Goal: Information Seeking & Learning: Learn about a topic

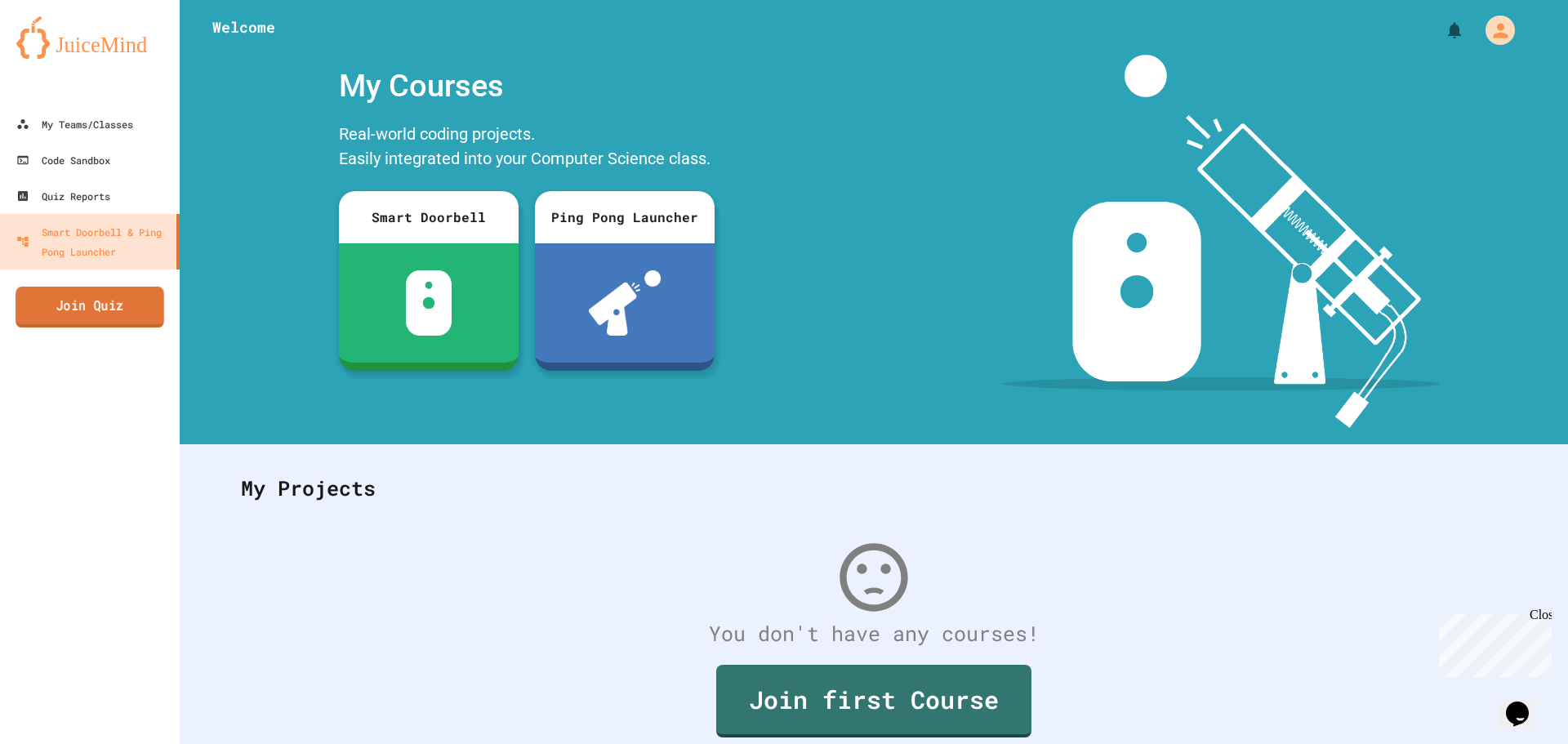
click at [77, 313] on link "Join Quiz" at bounding box center [90, 306] width 149 height 41
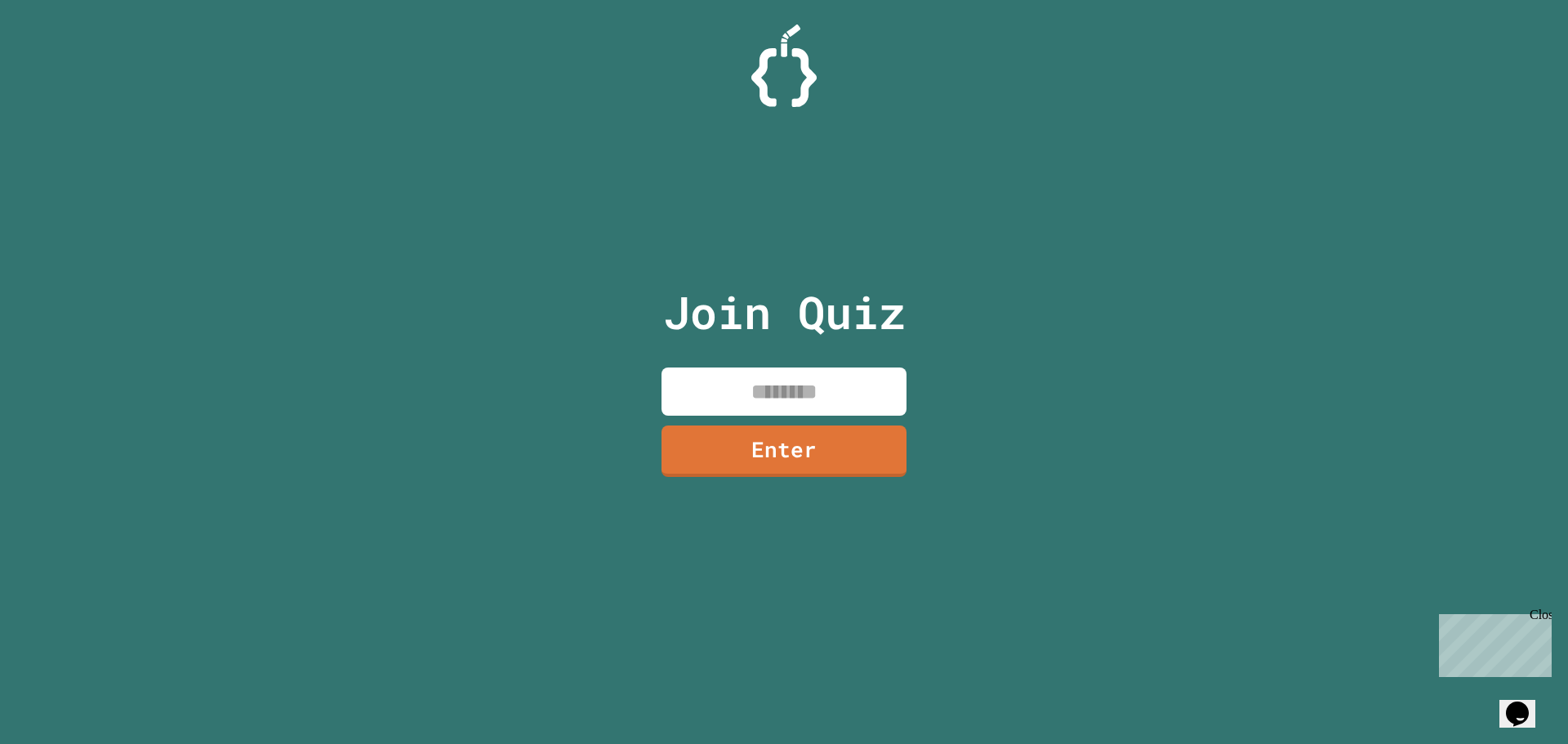
click at [863, 404] on input at bounding box center [783, 392] width 245 height 48
type input "********"
click at [779, 428] on link "Enter" at bounding box center [784, 449] width 238 height 54
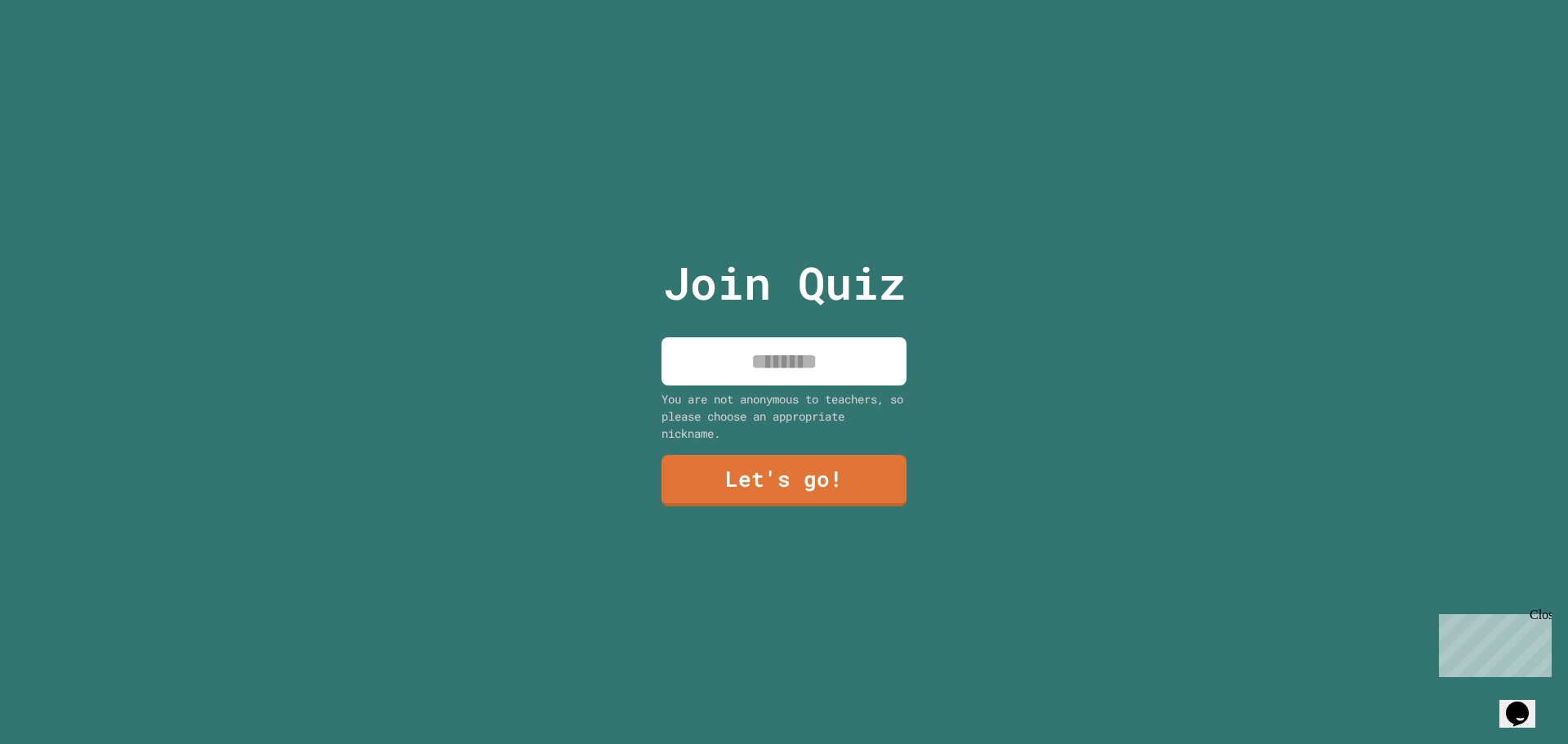
click at [767, 371] on input at bounding box center [783, 362] width 245 height 48
type input "****"
click at [730, 463] on link "Let's go!" at bounding box center [784, 478] width 225 height 54
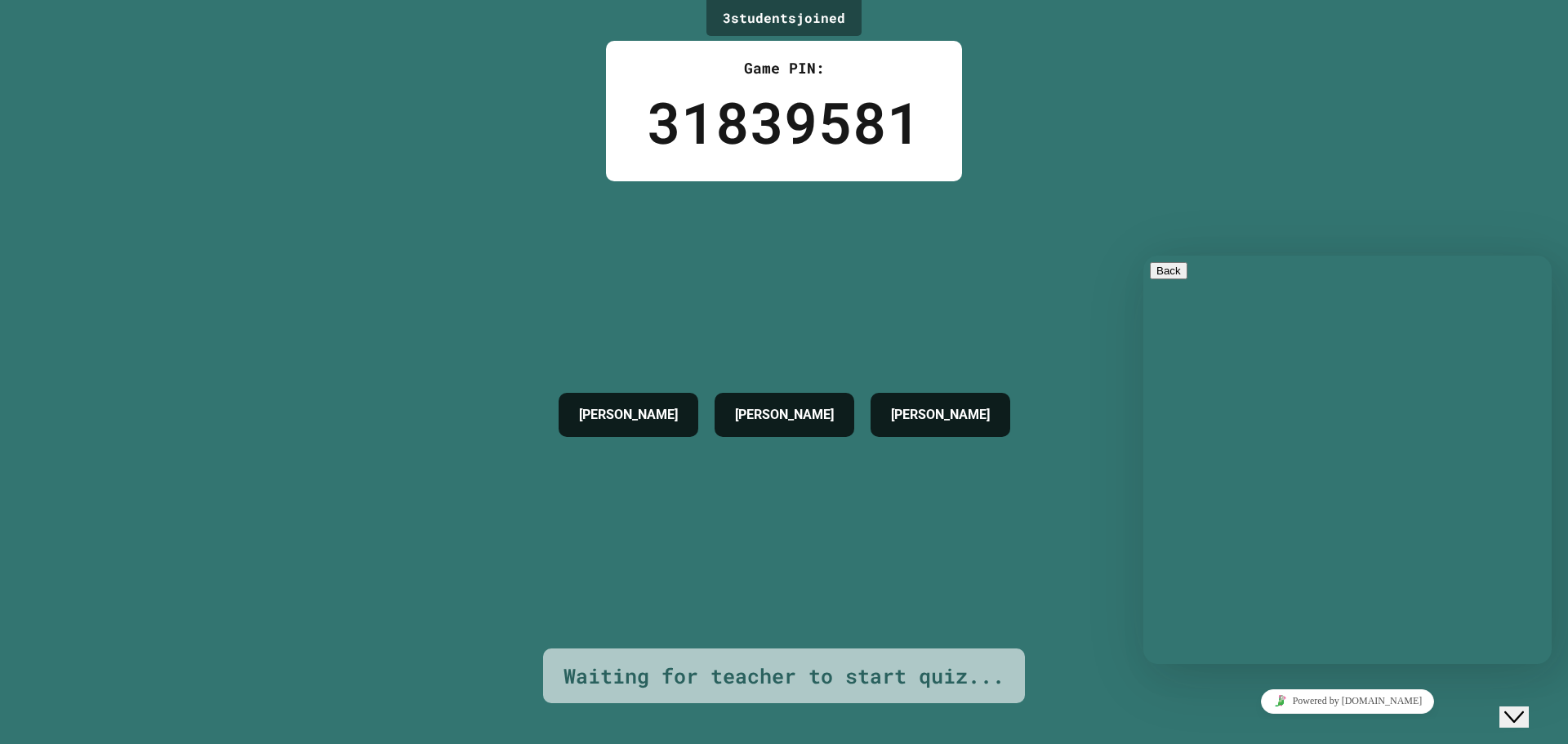
click at [1524, 707] on div "Close Chat This icon closes the chat window." at bounding box center [1513, 716] width 19 height 19
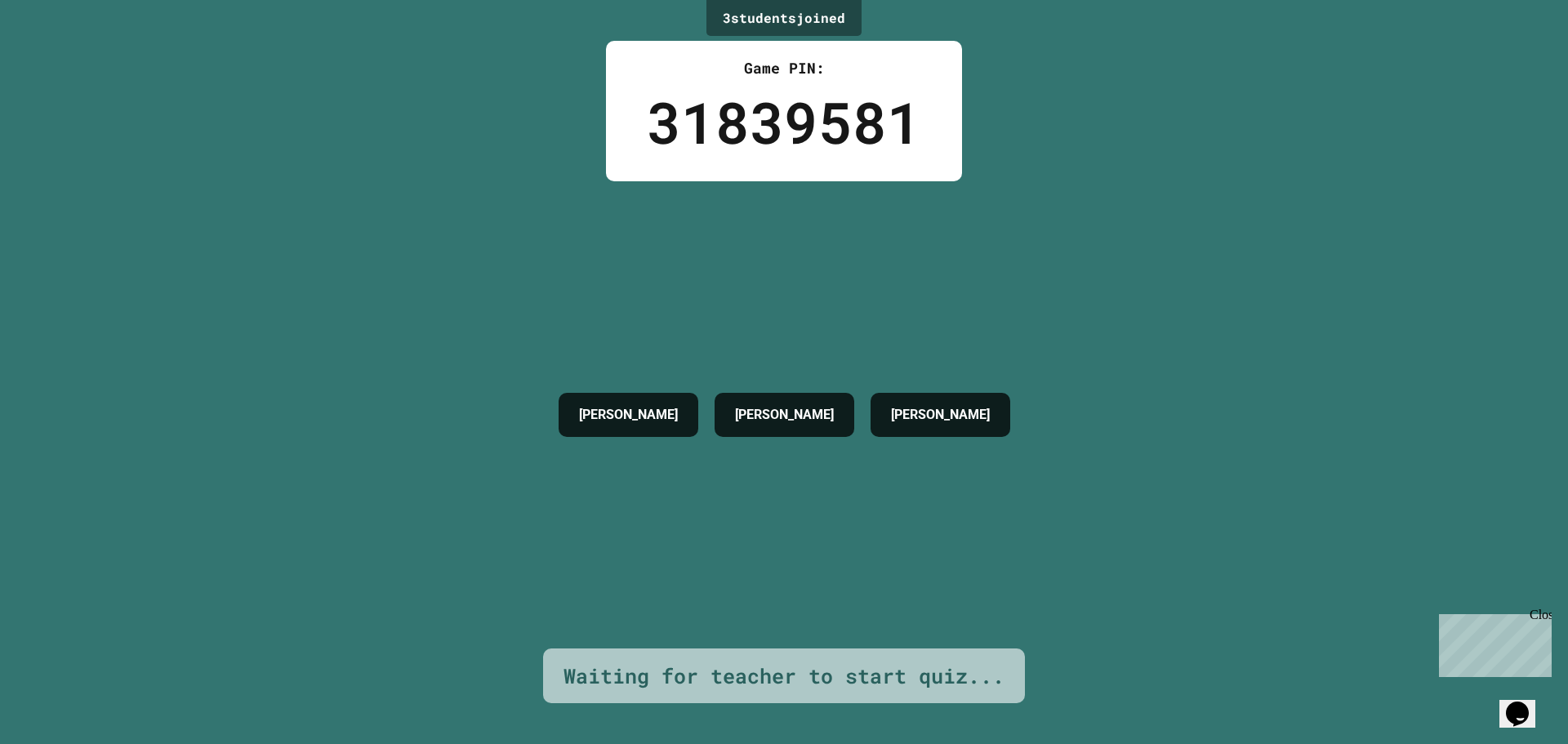
click at [1545, 619] on div "Close" at bounding box center [1540, 618] width 20 height 20
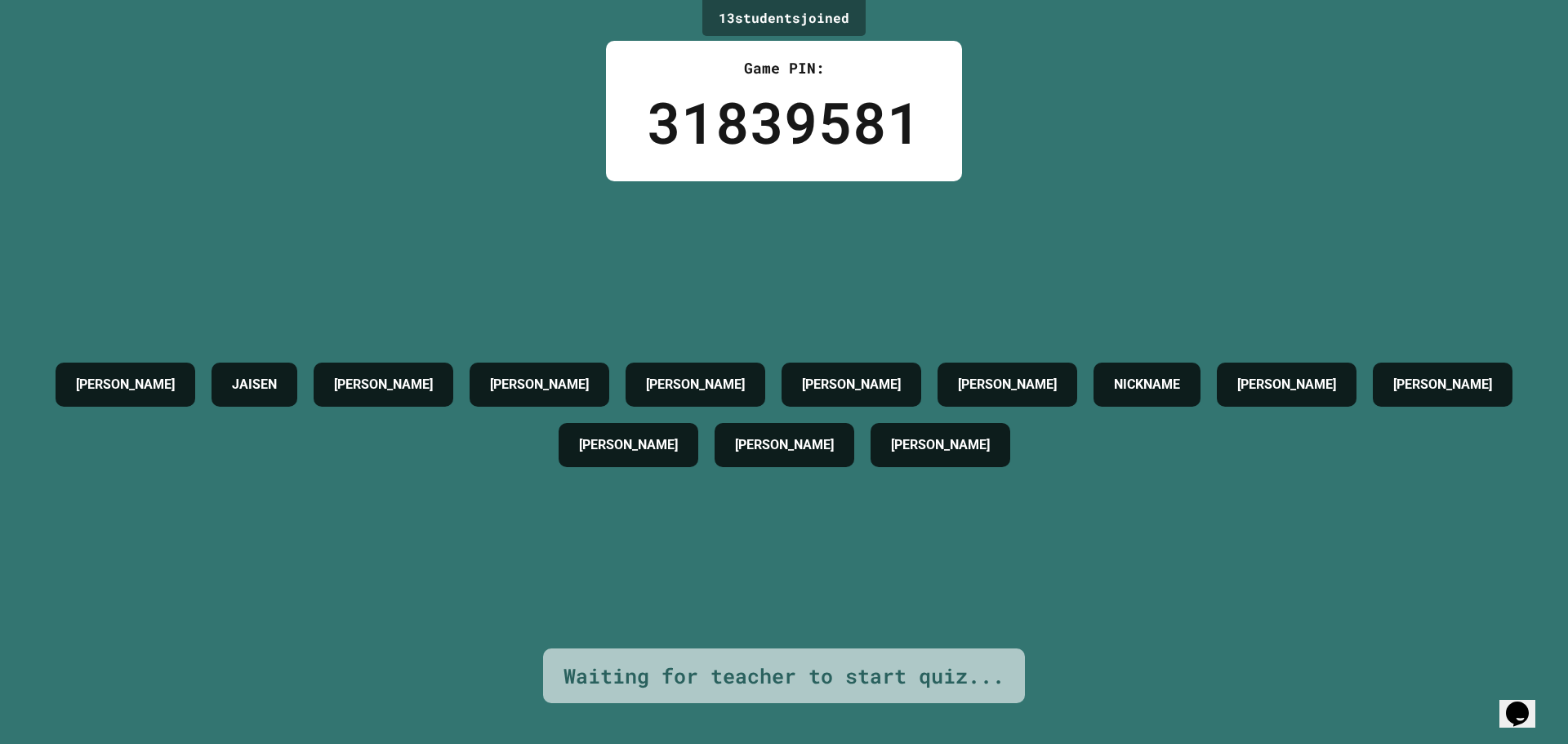
click at [614, 553] on div "[PERSON_NAME] M [PERSON_NAME] [PERSON_NAME] [PERSON_NAME] [PERSON_NAME] NICKNAM…" at bounding box center [784, 414] width 1486 height 467
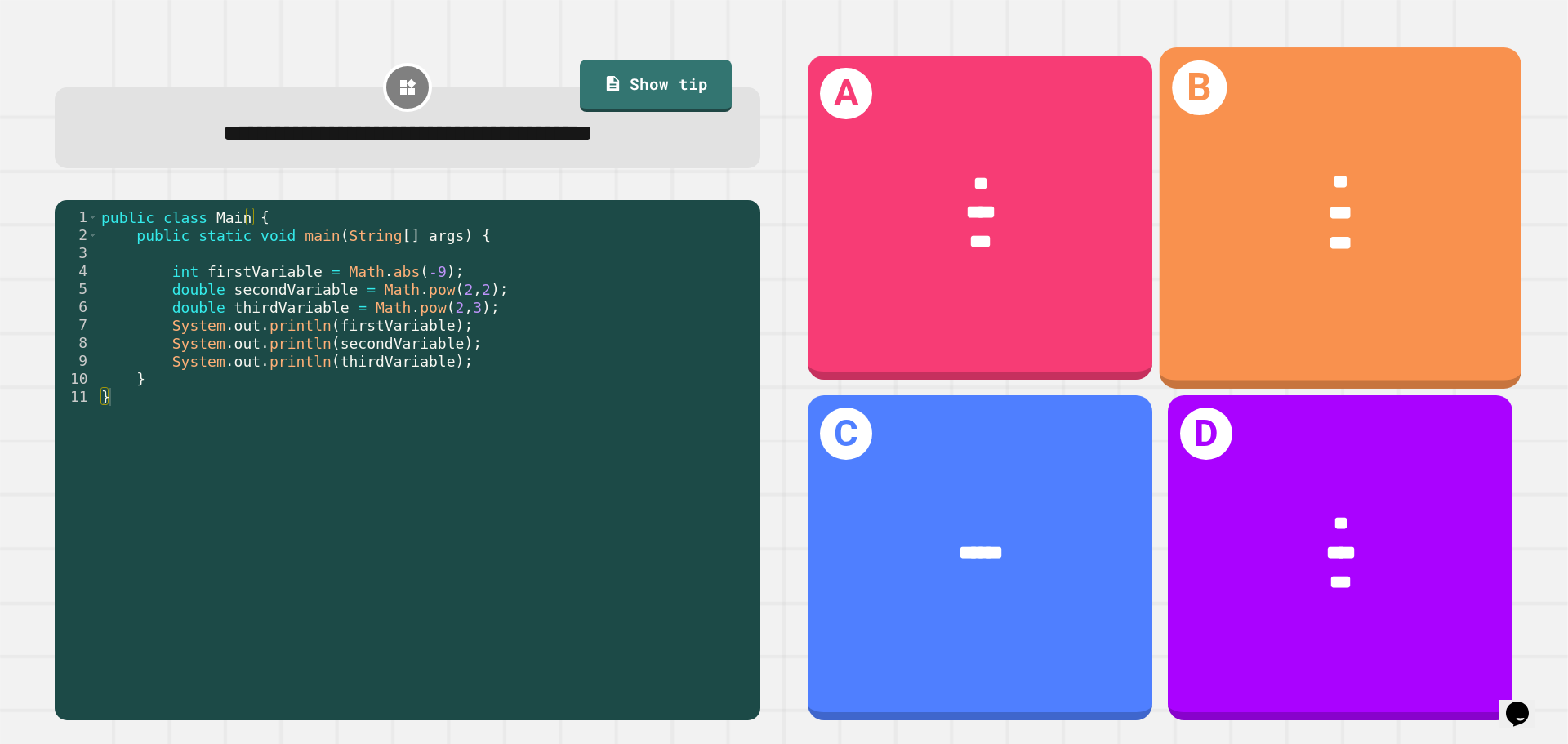
click at [1267, 268] on div "** *** ***" at bounding box center [1340, 213] width 362 height 170
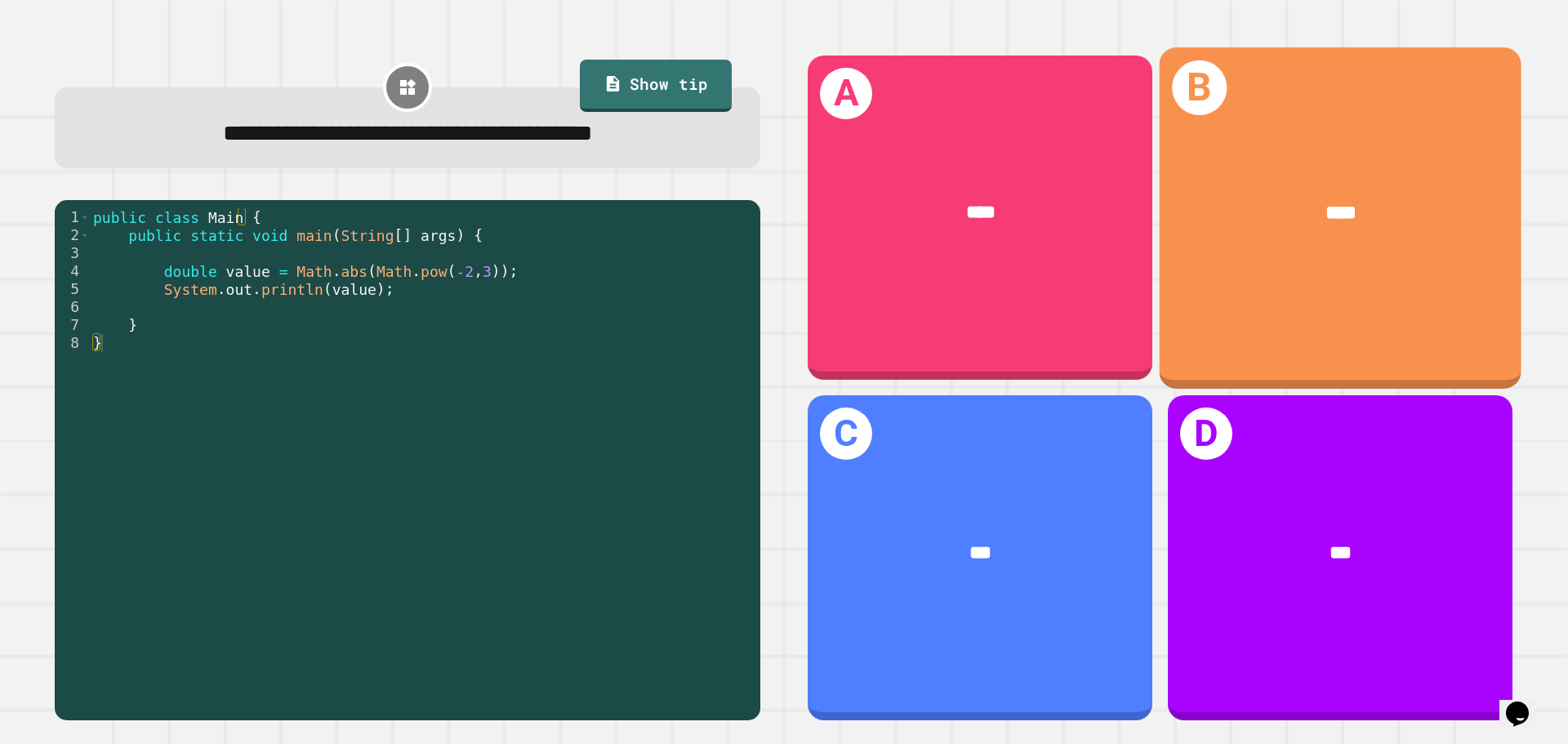
click at [1373, 198] on div "****" at bounding box center [1340, 213] width 281 height 30
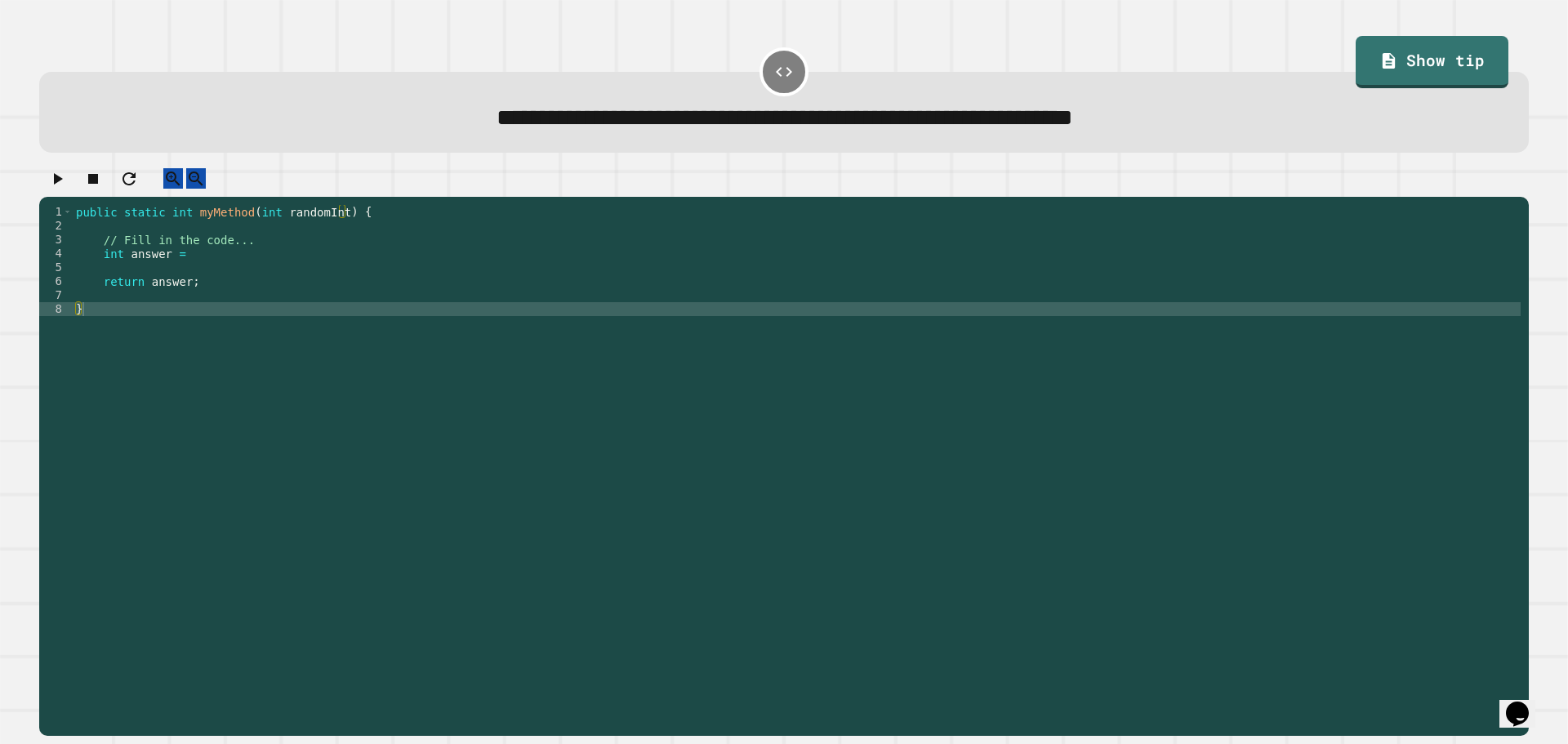
click at [286, 256] on div "public static int myMethod ( int randomInt ) { // Fill in the code... int answe…" at bounding box center [797, 454] width 1448 height 500
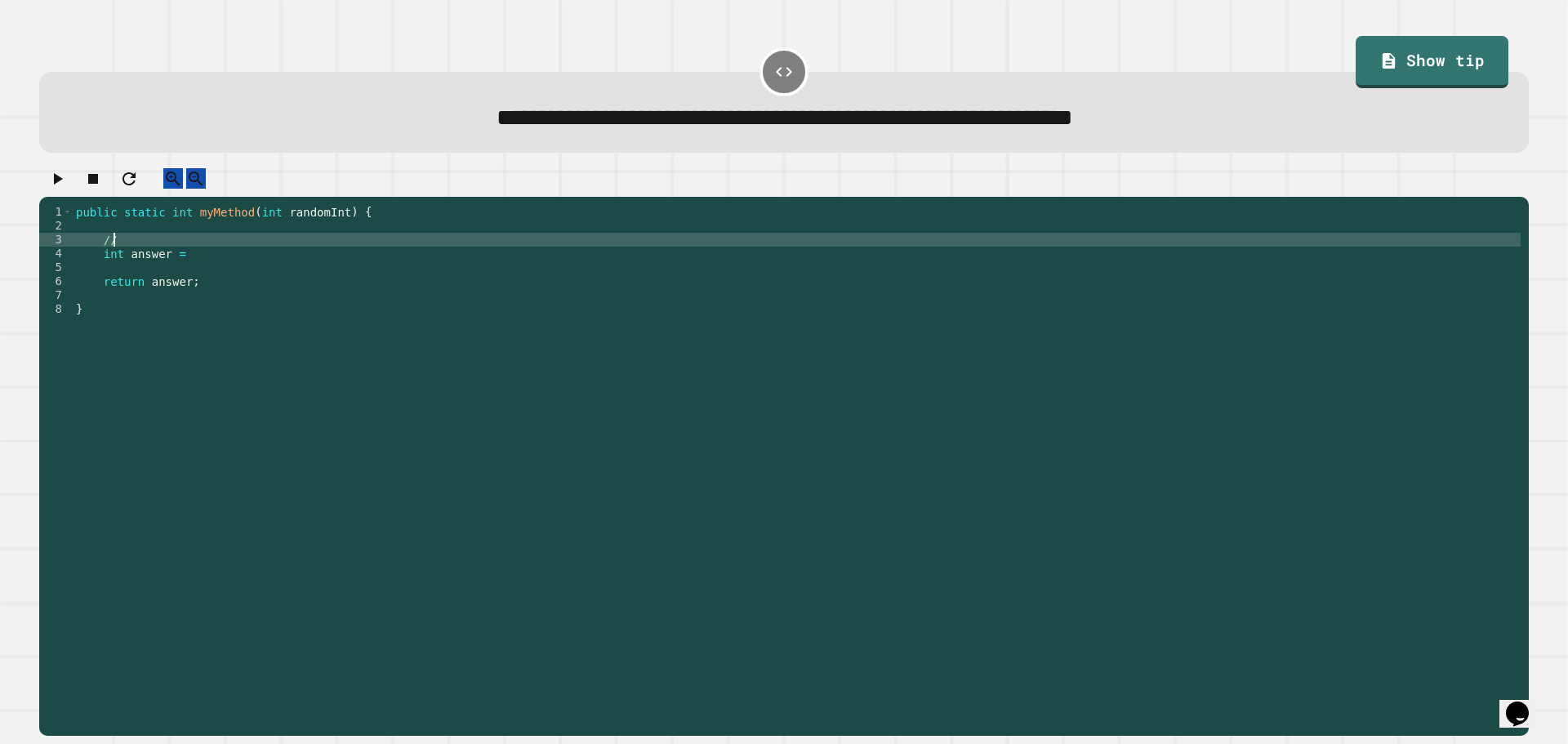
type textarea "*"
click at [67, 189] on button "button" at bounding box center [57, 178] width 19 height 20
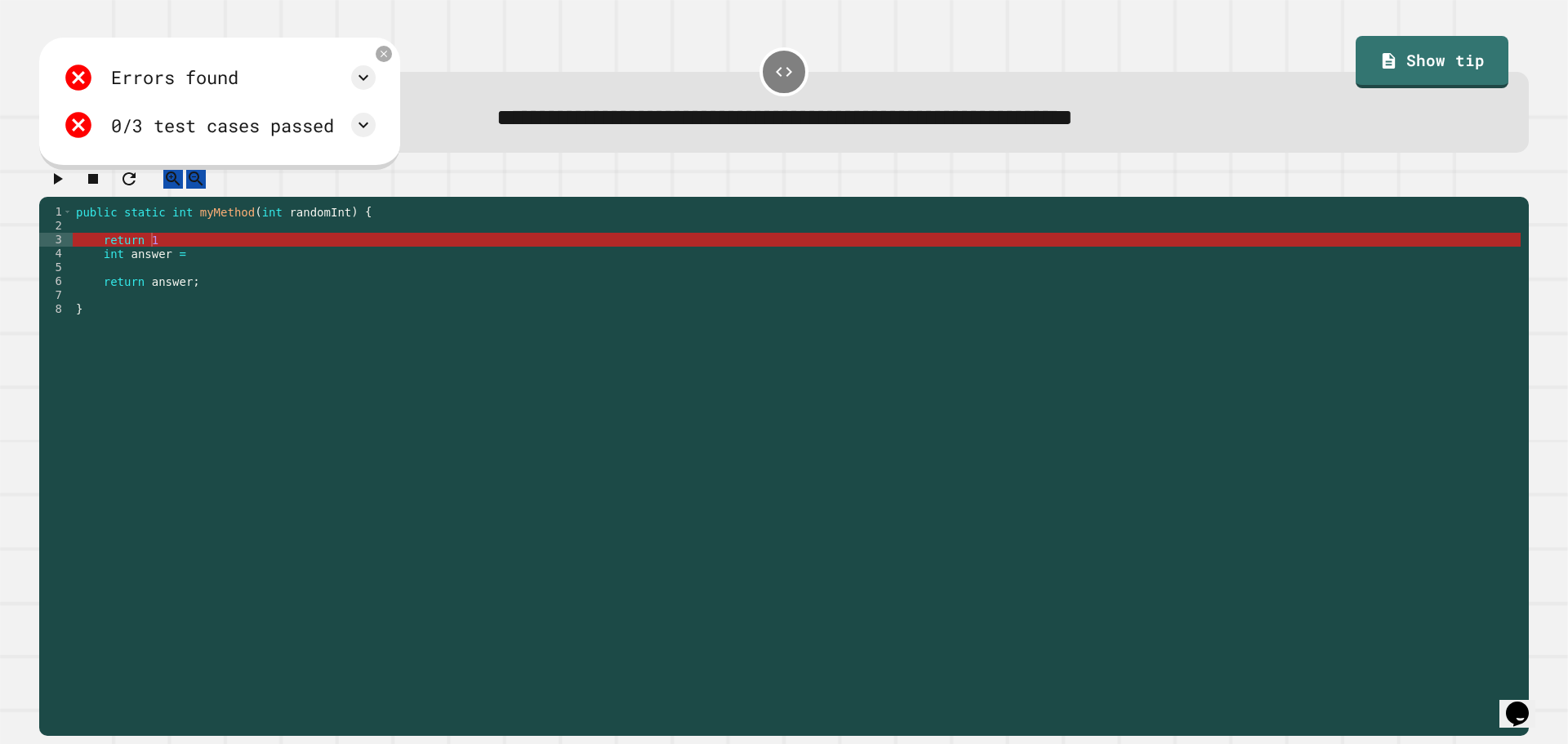
click at [166, 256] on div "public static int myMethod ( int randomInt ) { return 1 int answer = return ans…" at bounding box center [797, 454] width 1448 height 500
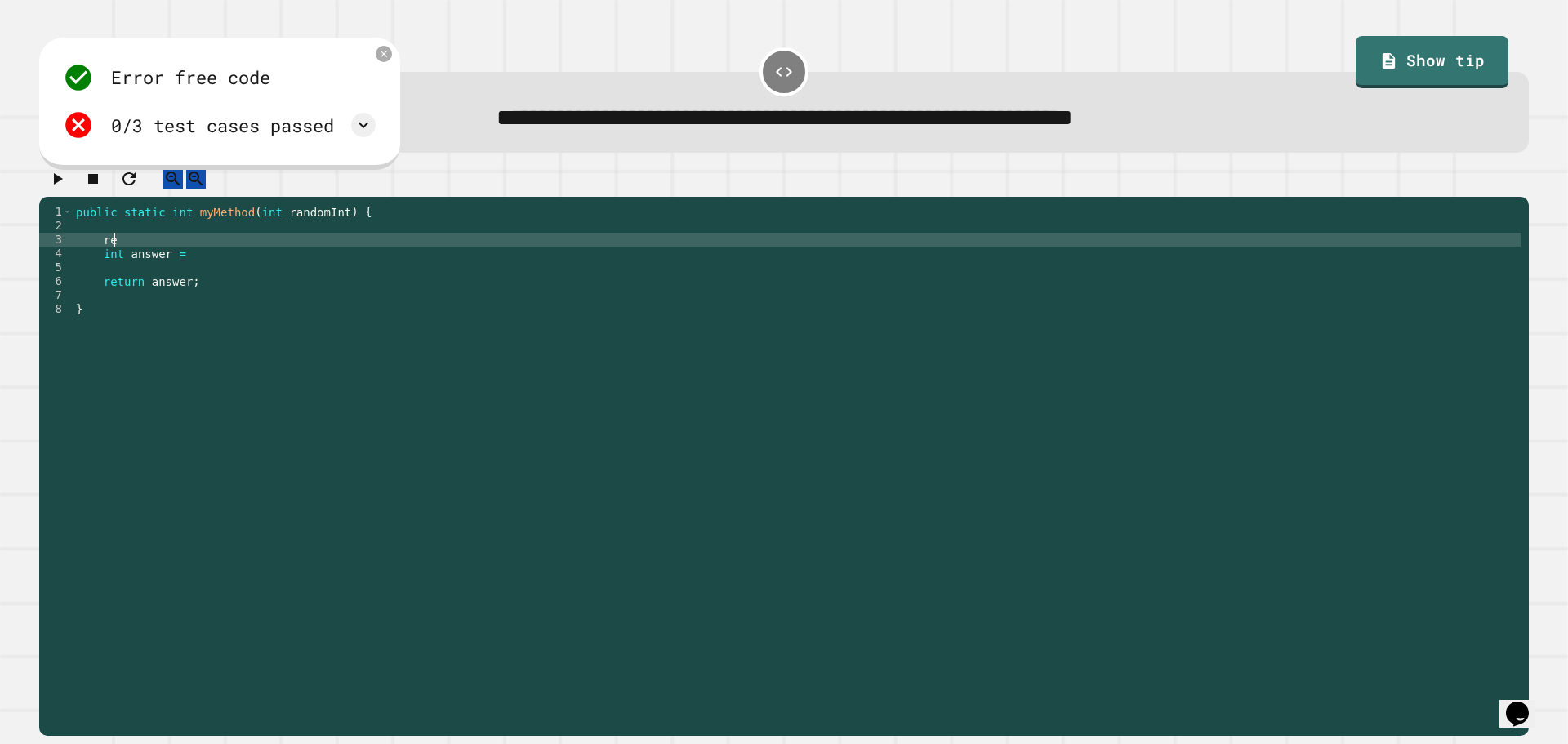
type textarea "*"
click at [195, 272] on div "public static int myMethod ( int randomInt ) { int answer = return answer ; }" at bounding box center [797, 454] width 1448 height 500
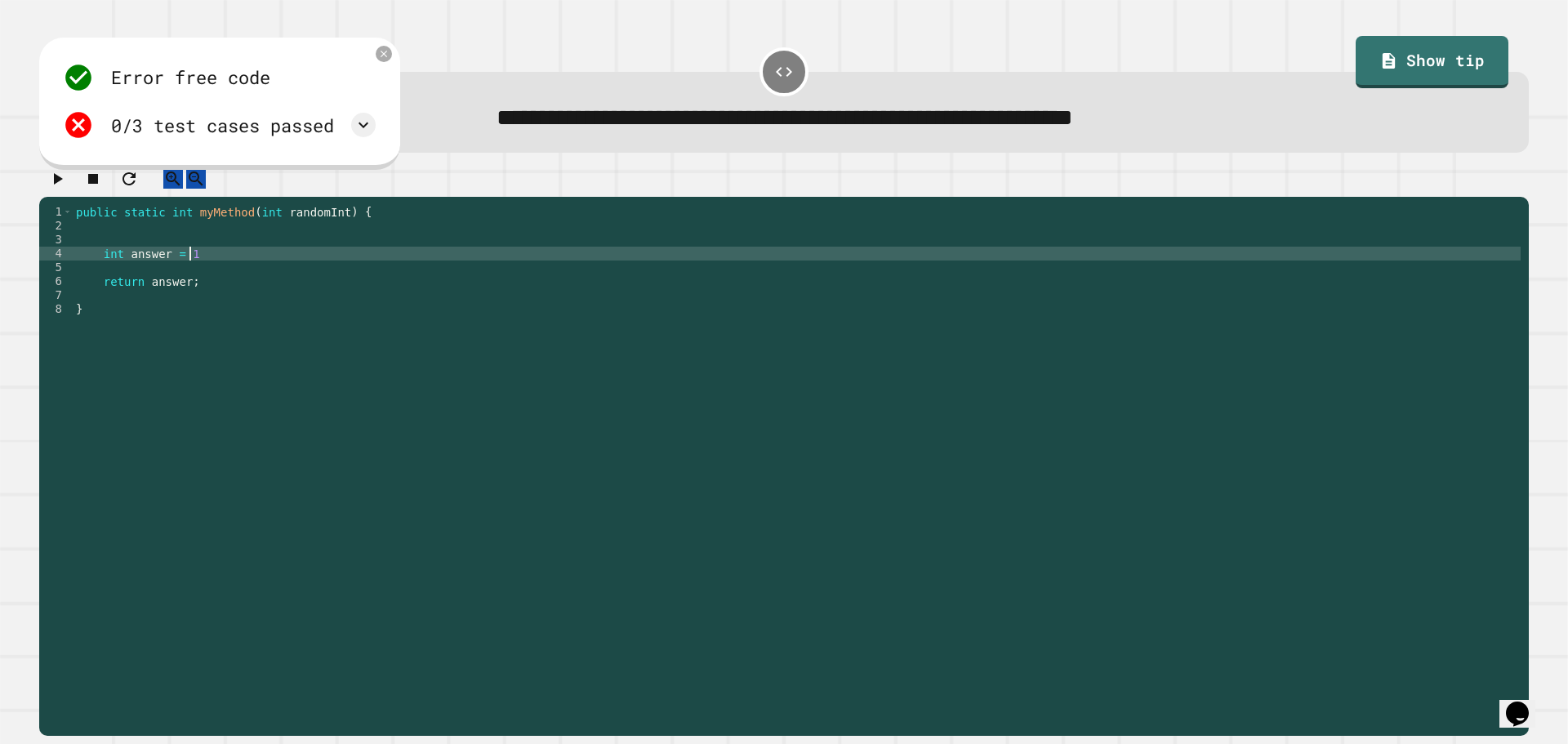
scroll to position [0, 7]
click at [59, 189] on icon "button" at bounding box center [57, 178] width 19 height 19
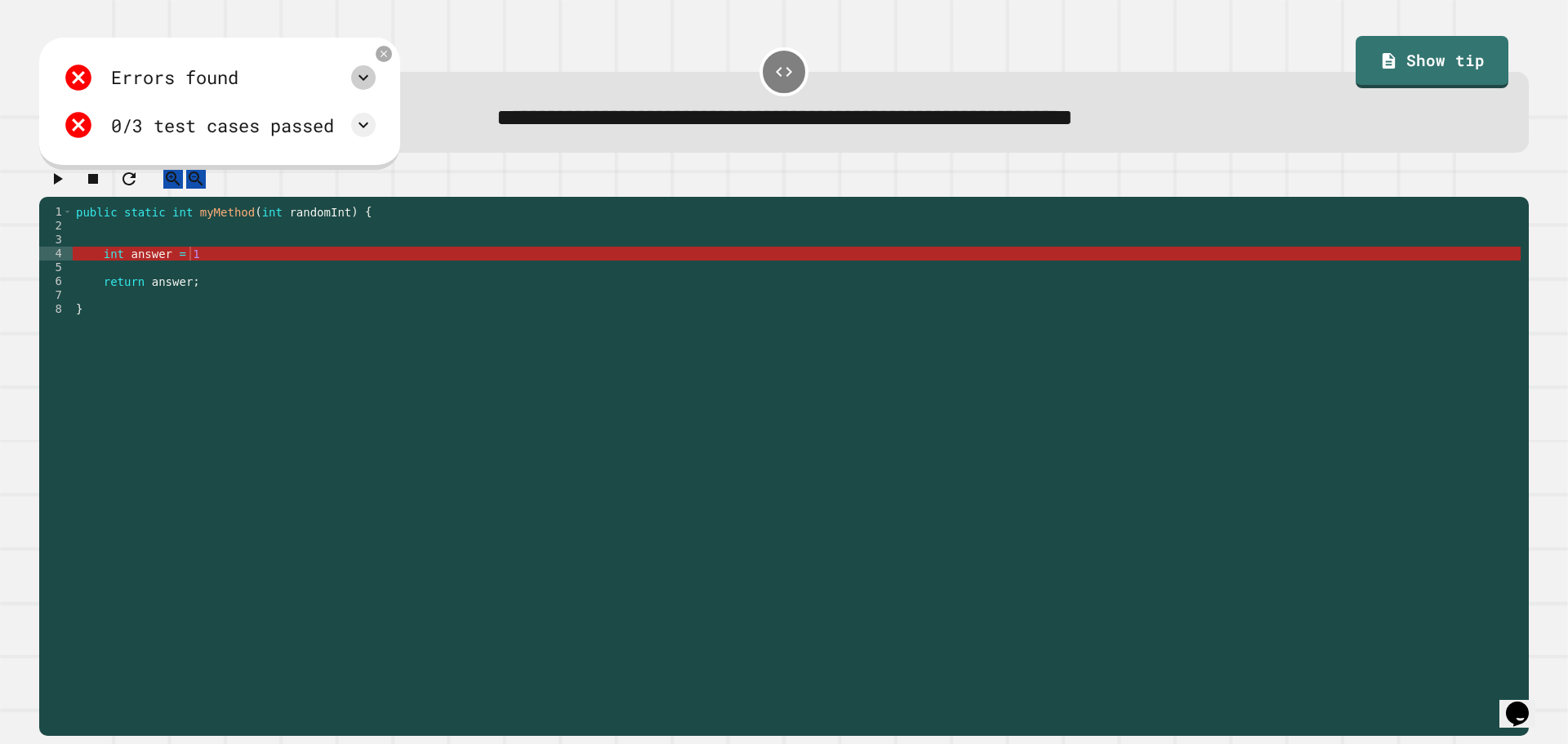
click at [373, 84] on icon at bounding box center [362, 77] width 19 height 19
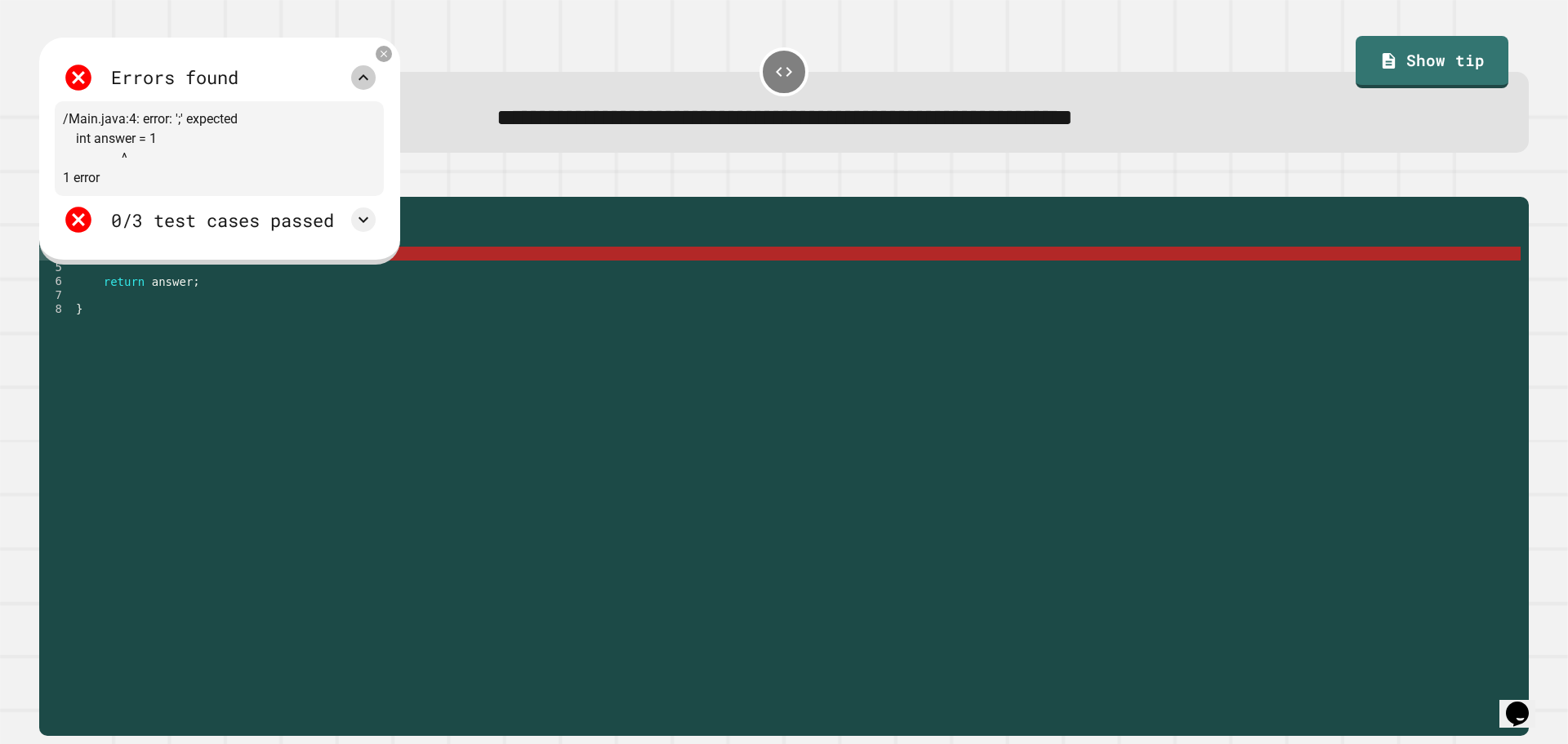
click at [373, 84] on icon at bounding box center [362, 77] width 19 height 19
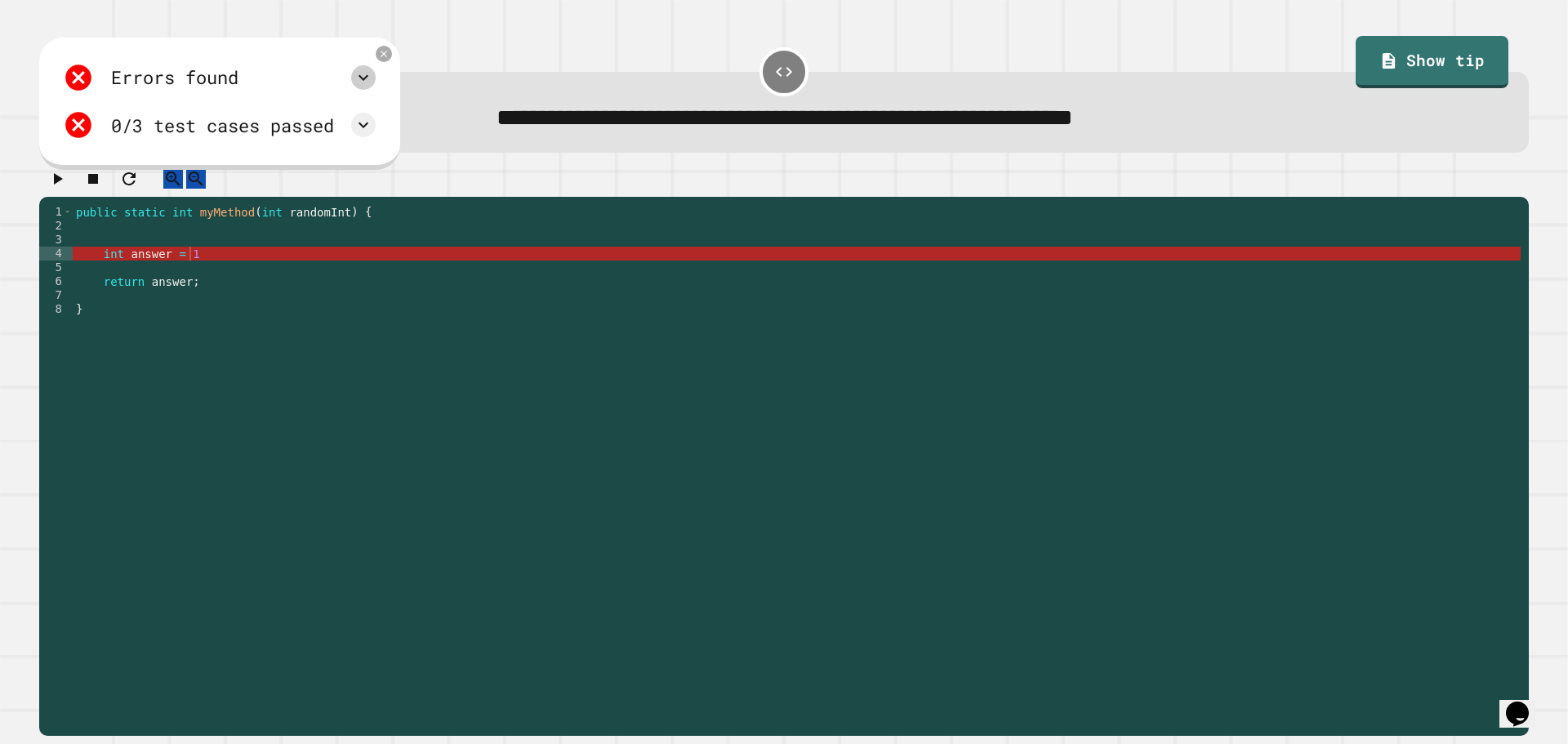
click at [260, 269] on div "public static int myMethod ( int randomInt ) { int answer = 1 return answer ; }" at bounding box center [797, 454] width 1448 height 500
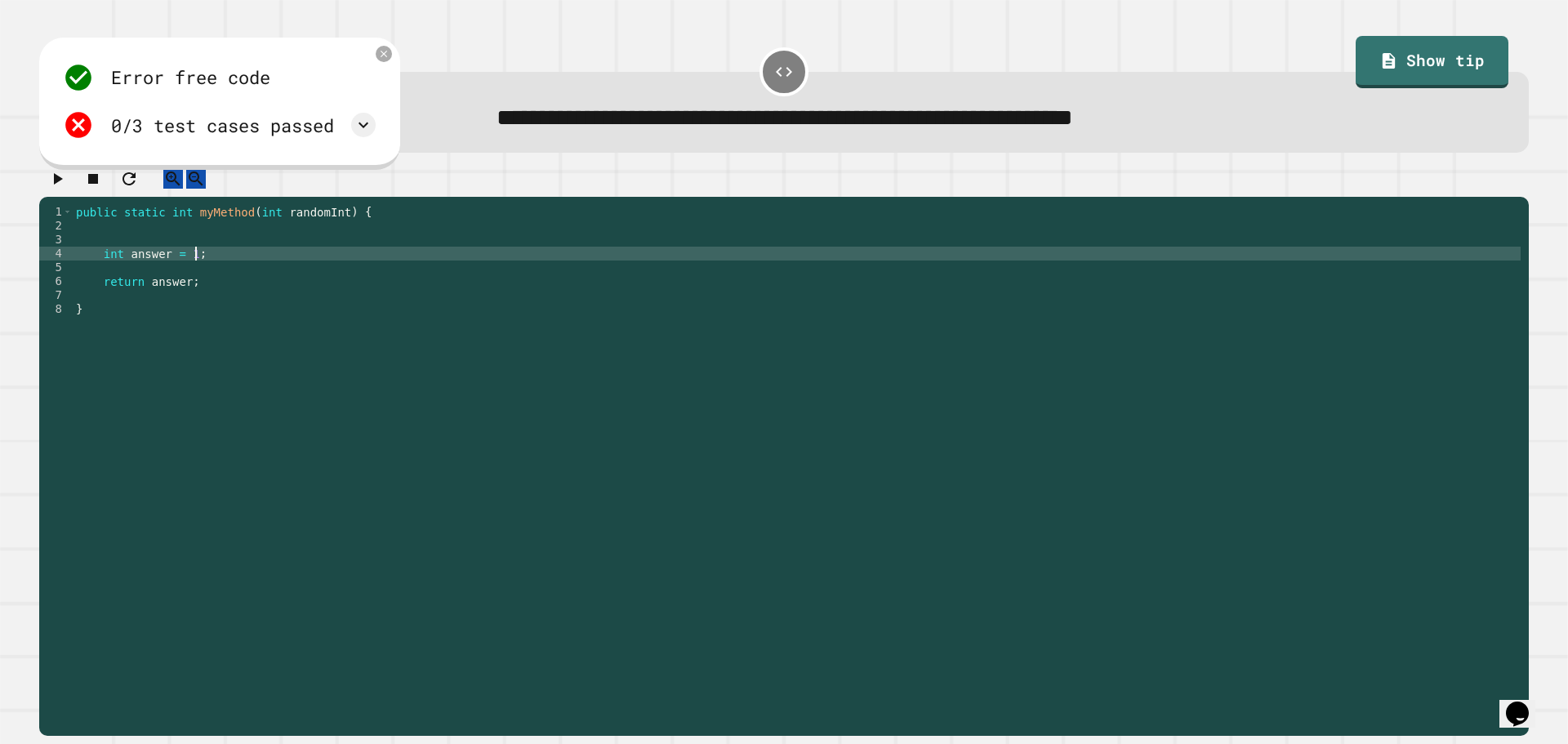
scroll to position [0, 8]
click at [60, 177] on icon "button" at bounding box center [57, 178] width 19 height 19
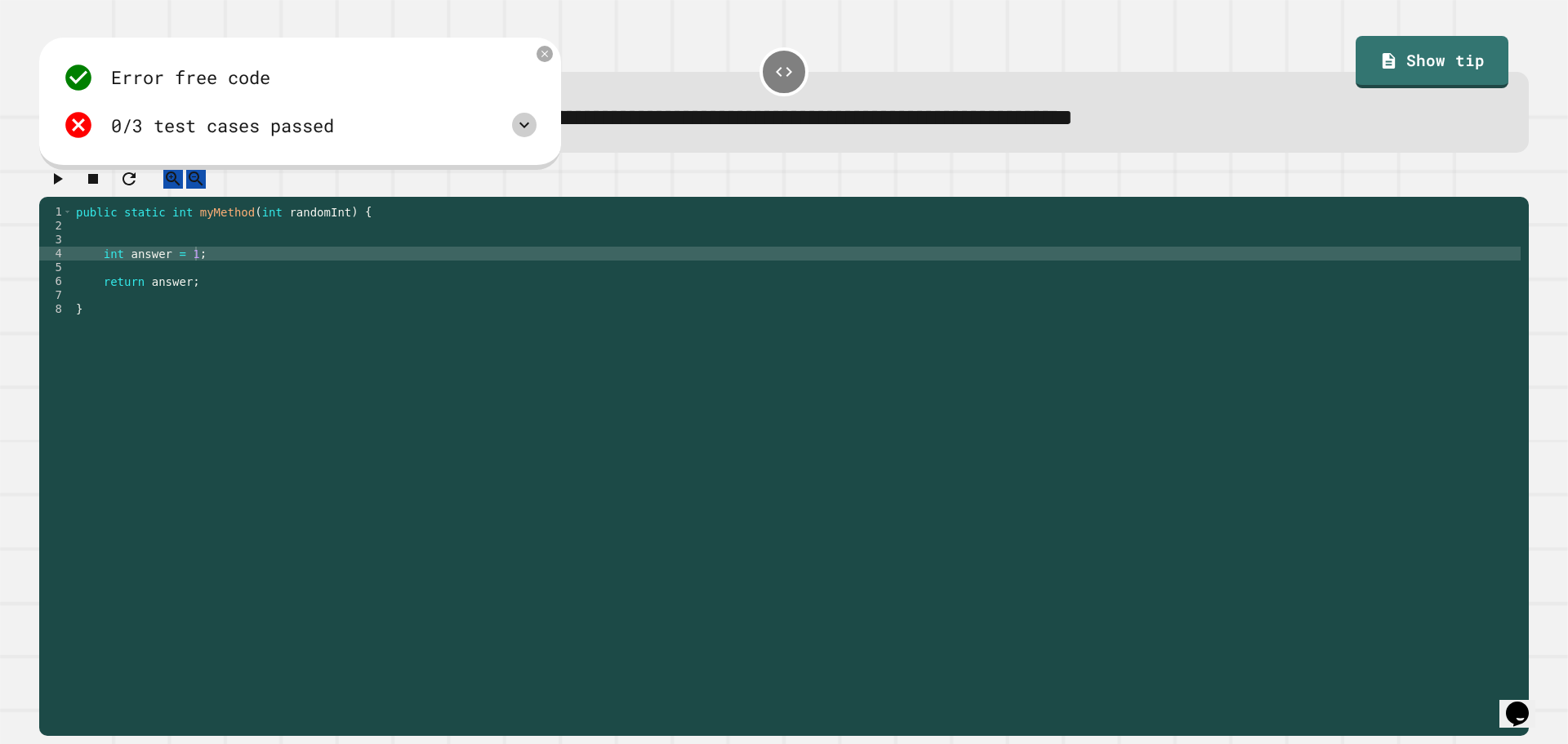
click at [518, 125] on icon at bounding box center [524, 124] width 19 height 19
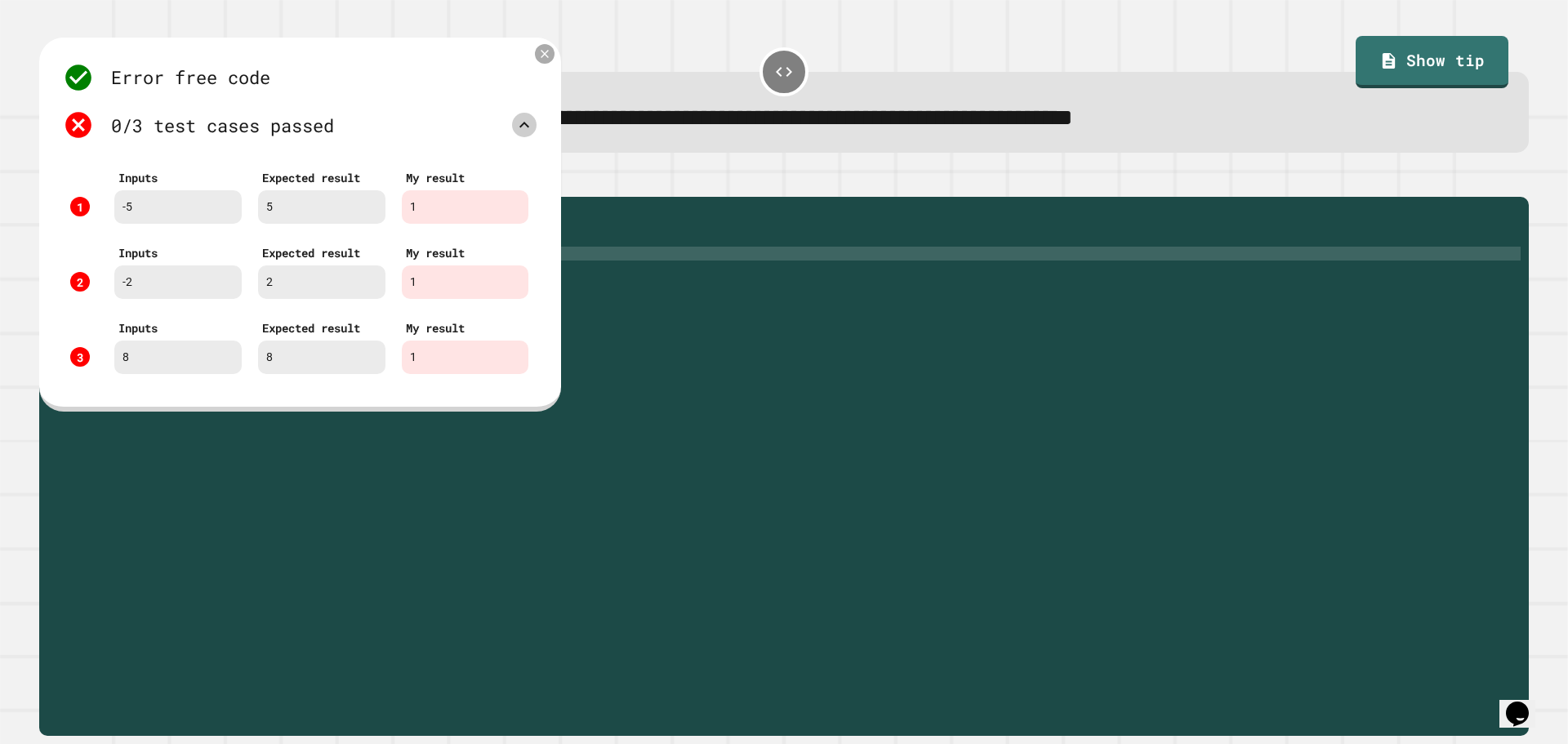
click at [539, 61] on icon at bounding box center [545, 54] width 14 height 14
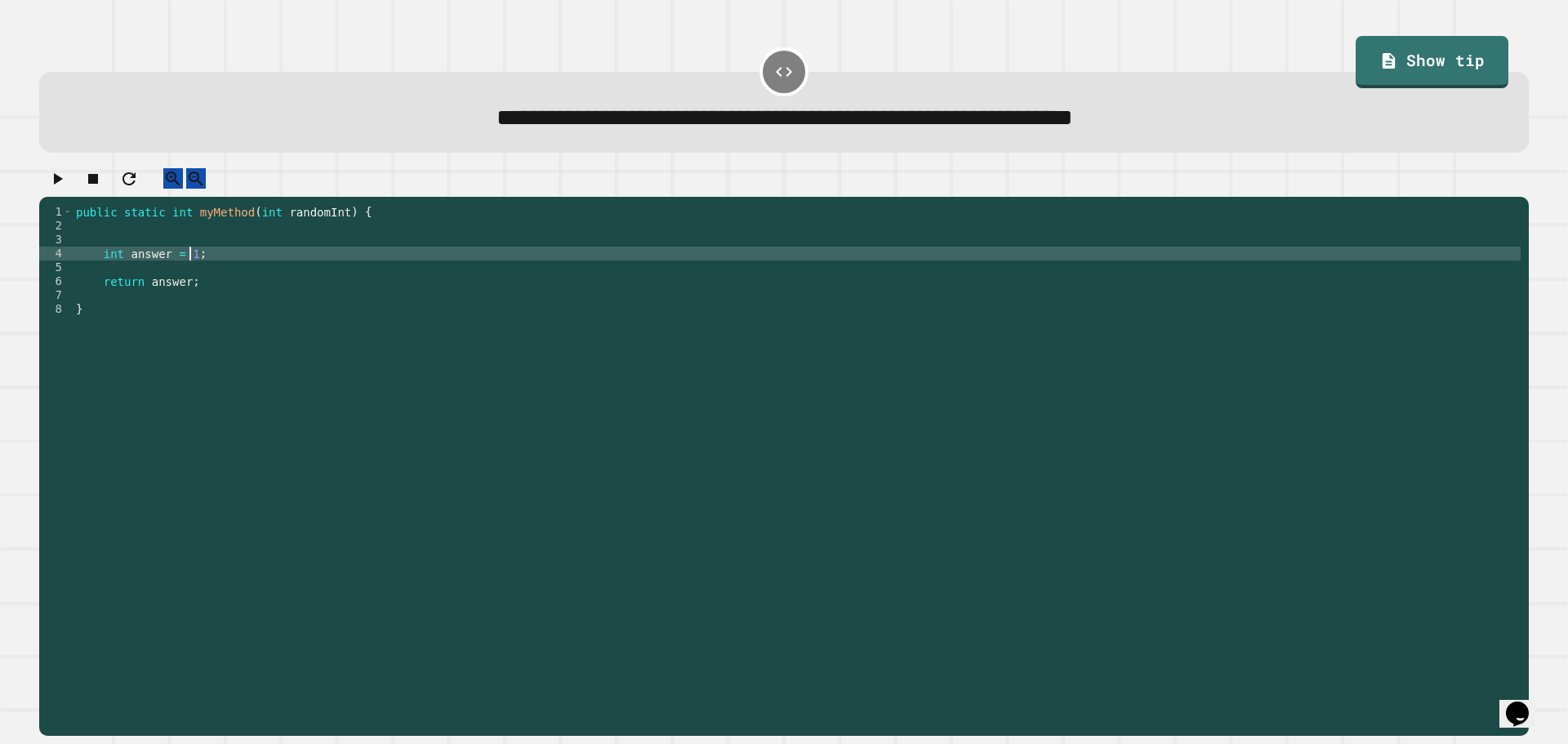
click at [188, 266] on div "public static int myMethod ( int randomInt ) { int answer = 1 ; return answer ;…" at bounding box center [797, 454] width 1448 height 500
type textarea "**********"
click at [67, 189] on button "button" at bounding box center [57, 178] width 19 height 20
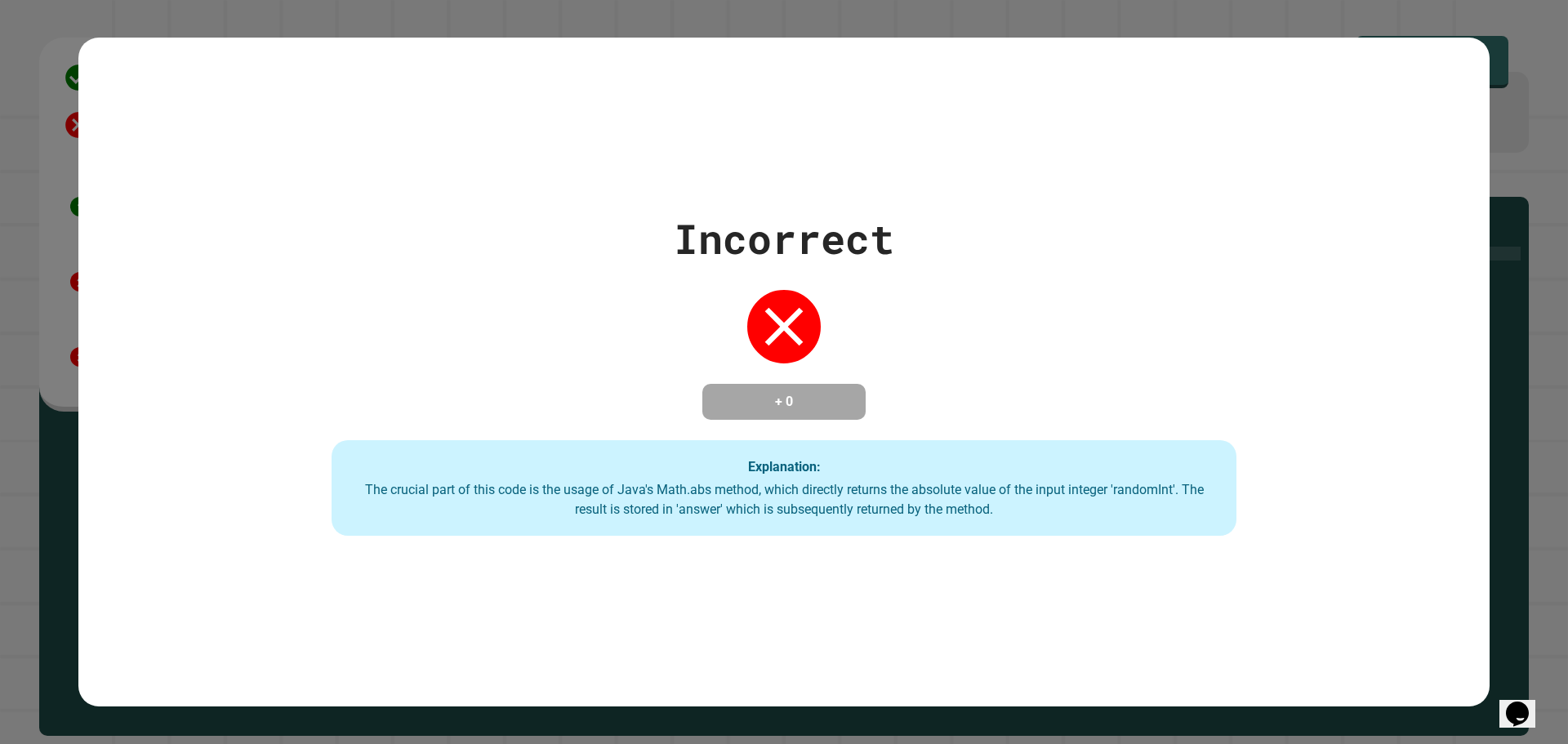
click at [1097, 434] on div "Incorrect + 0 Explanation: The crucial part of this code is the usage of Java's…" at bounding box center [784, 372] width 1292 height 328
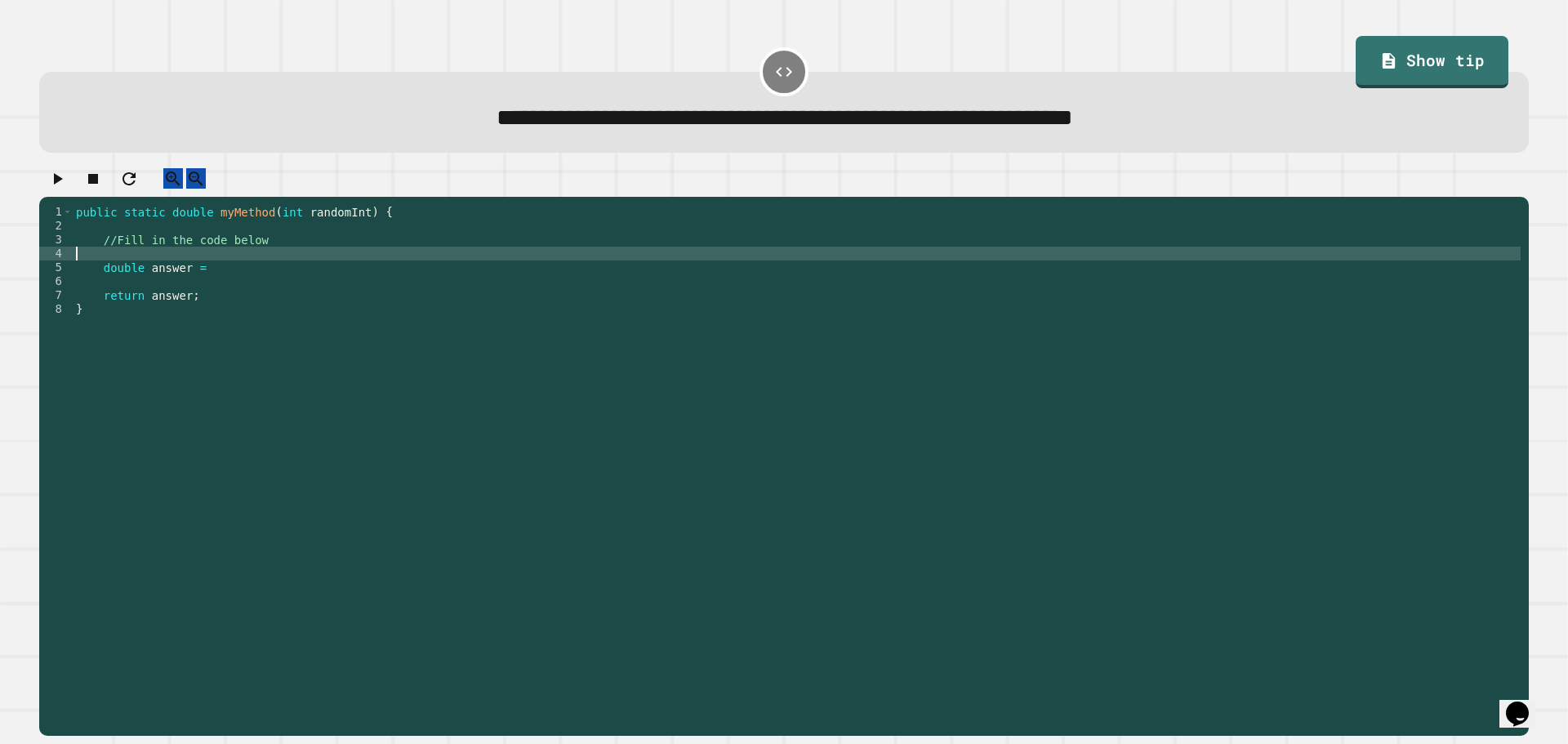
click at [316, 263] on div "public static double myMethod ( int randomInt ) { //Fill in the code below doub…" at bounding box center [797, 454] width 1448 height 500
click at [316, 258] on div "public static double myMethod ( int randomInt ) { //Fill in the code below doub…" at bounding box center [797, 454] width 1448 height 500
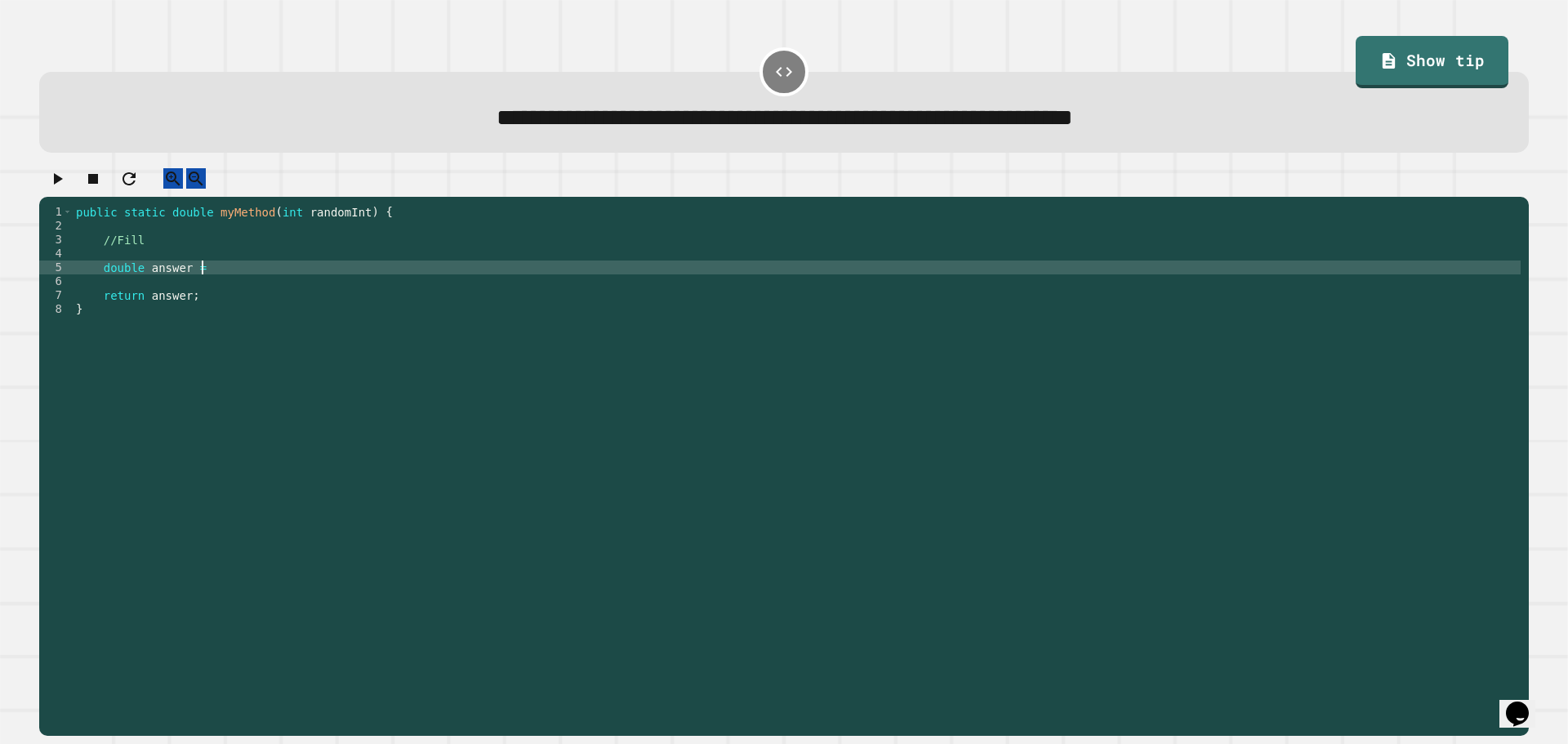
click at [410, 281] on div "public static double myMethod ( int randomInt ) { //Fill double answer = return…" at bounding box center [797, 454] width 1448 height 500
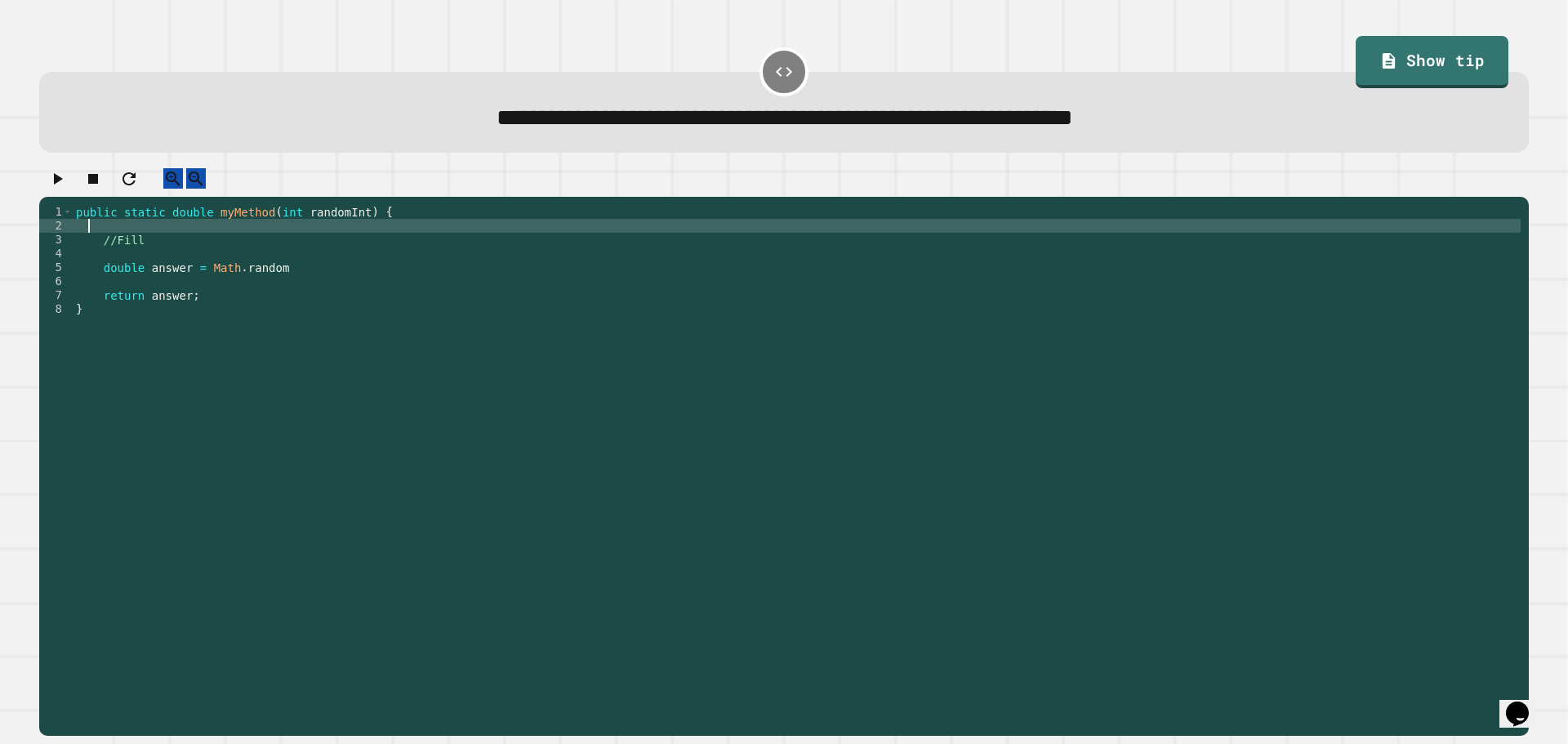
click at [319, 240] on div "public static double myMethod ( int randomInt ) { //Fill double answer = Math .…" at bounding box center [797, 454] width 1448 height 500
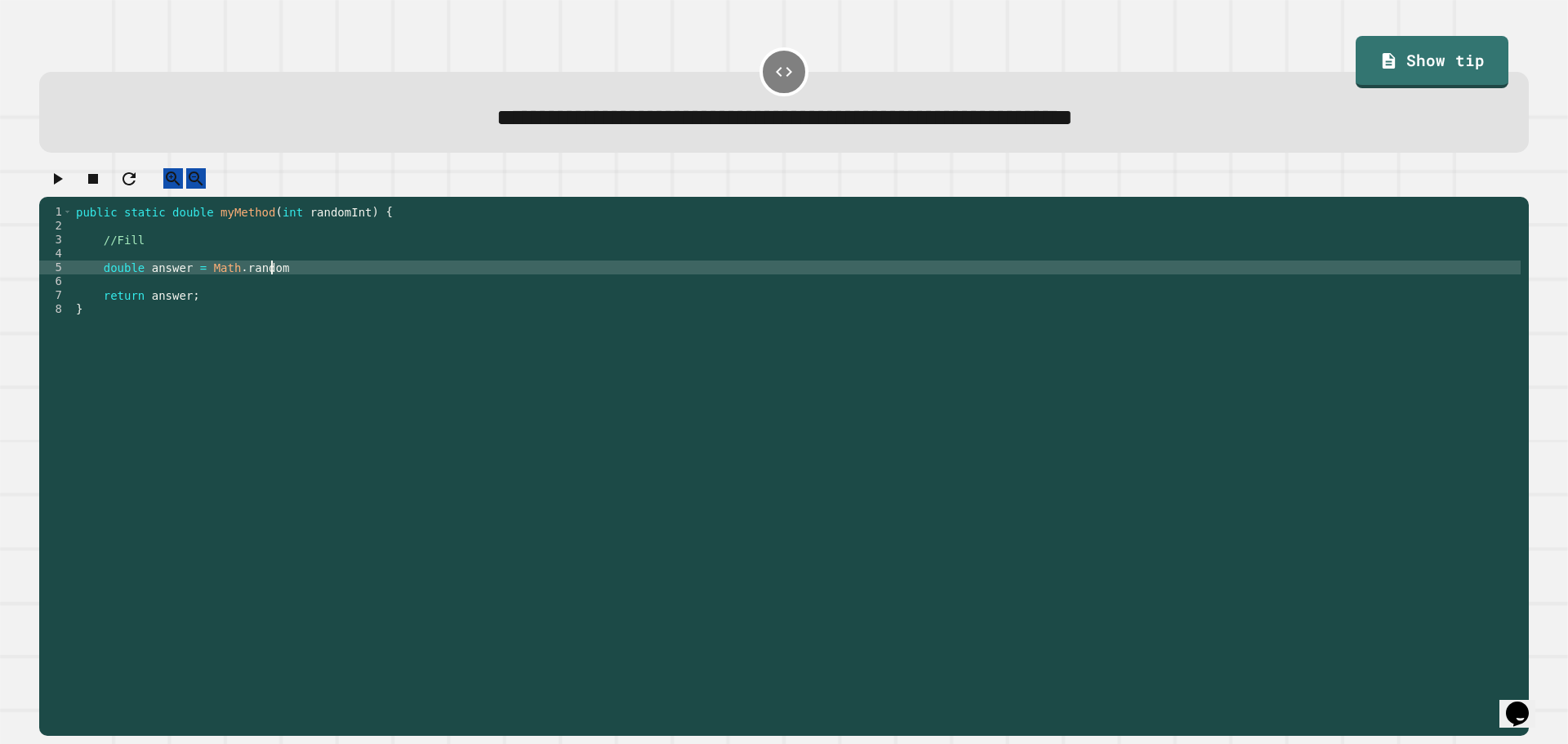
click at [303, 287] on div "public static double myMethod ( int randomInt ) { //Fill double answer = Math .…" at bounding box center [797, 454] width 1448 height 500
click at [57, 185] on icon "button" at bounding box center [57, 178] width 19 height 19
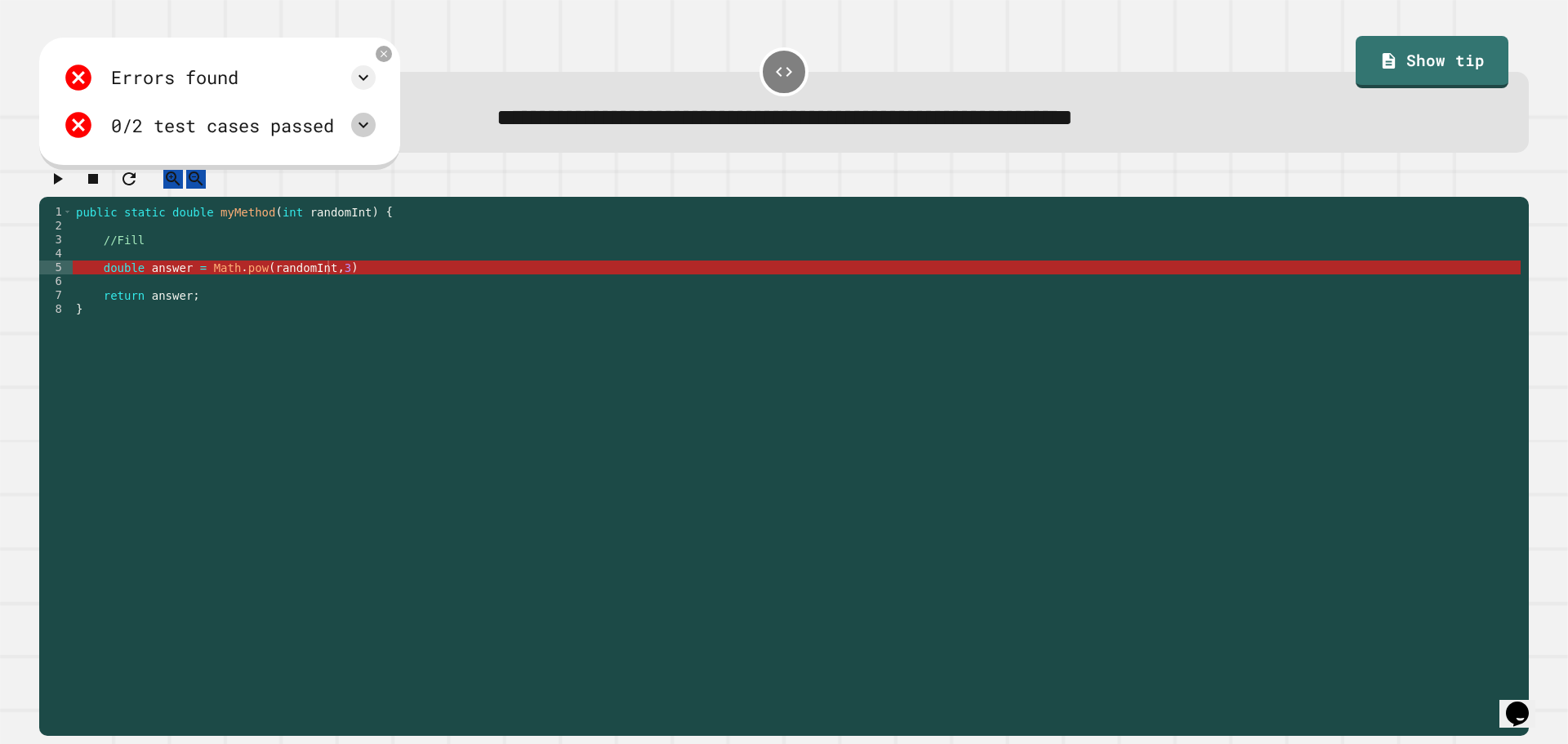
click at [376, 117] on div at bounding box center [363, 124] width 24 height 24
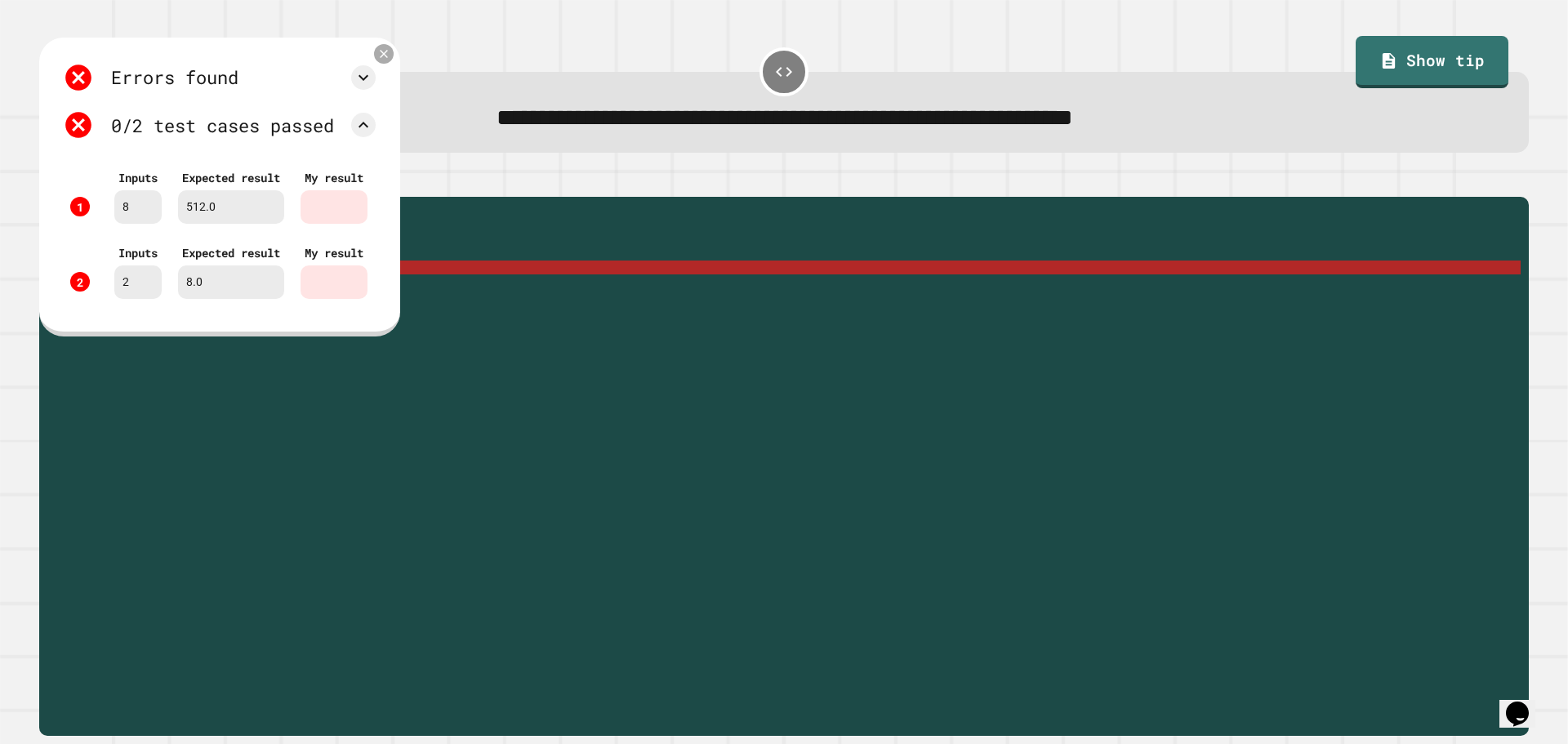
click at [391, 56] on icon at bounding box center [384, 54] width 14 height 14
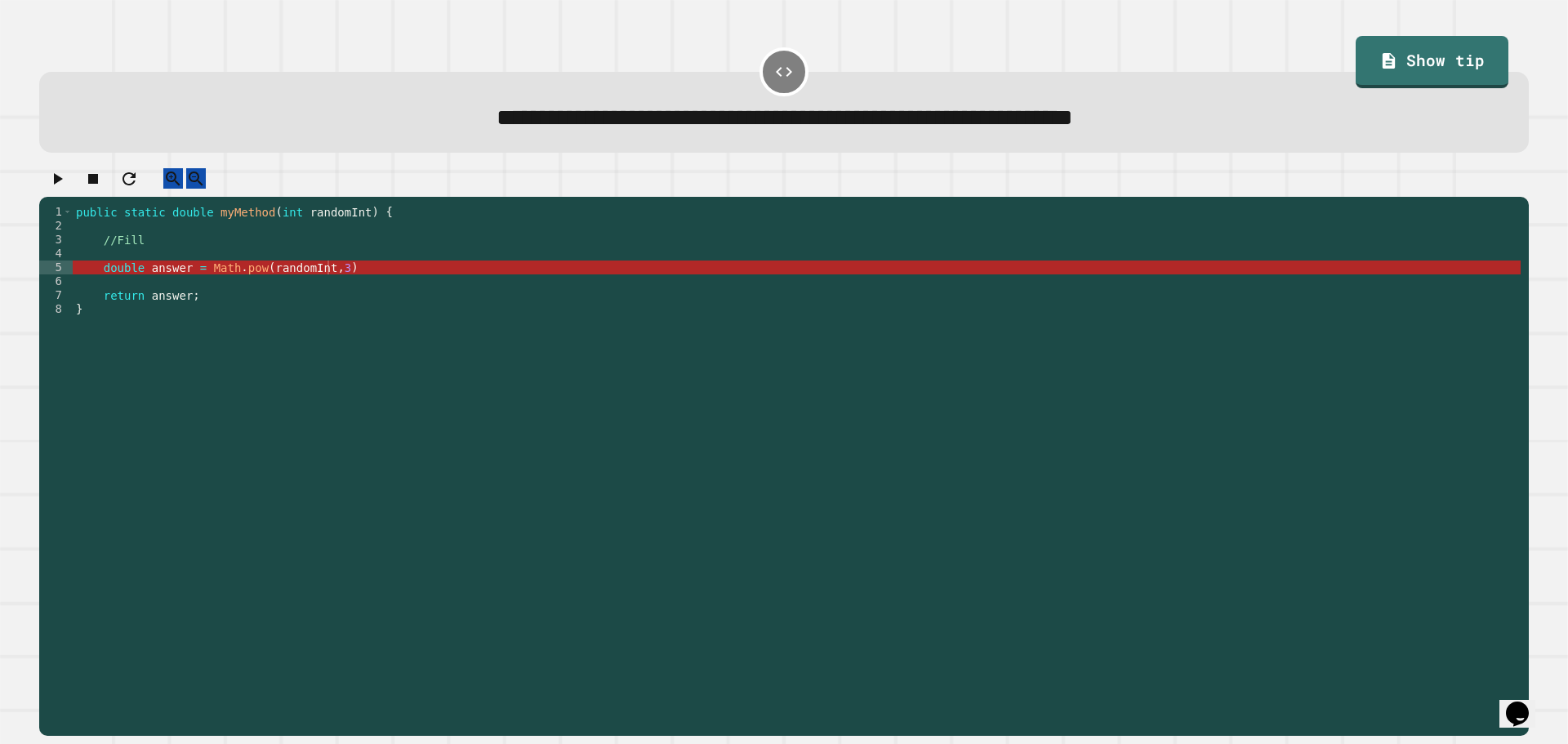
scroll to position [0, 1]
click at [387, 291] on div "public static double myMethod ( int randomInt ) { //Fill double answer = Math .…" at bounding box center [797, 454] width 1448 height 500
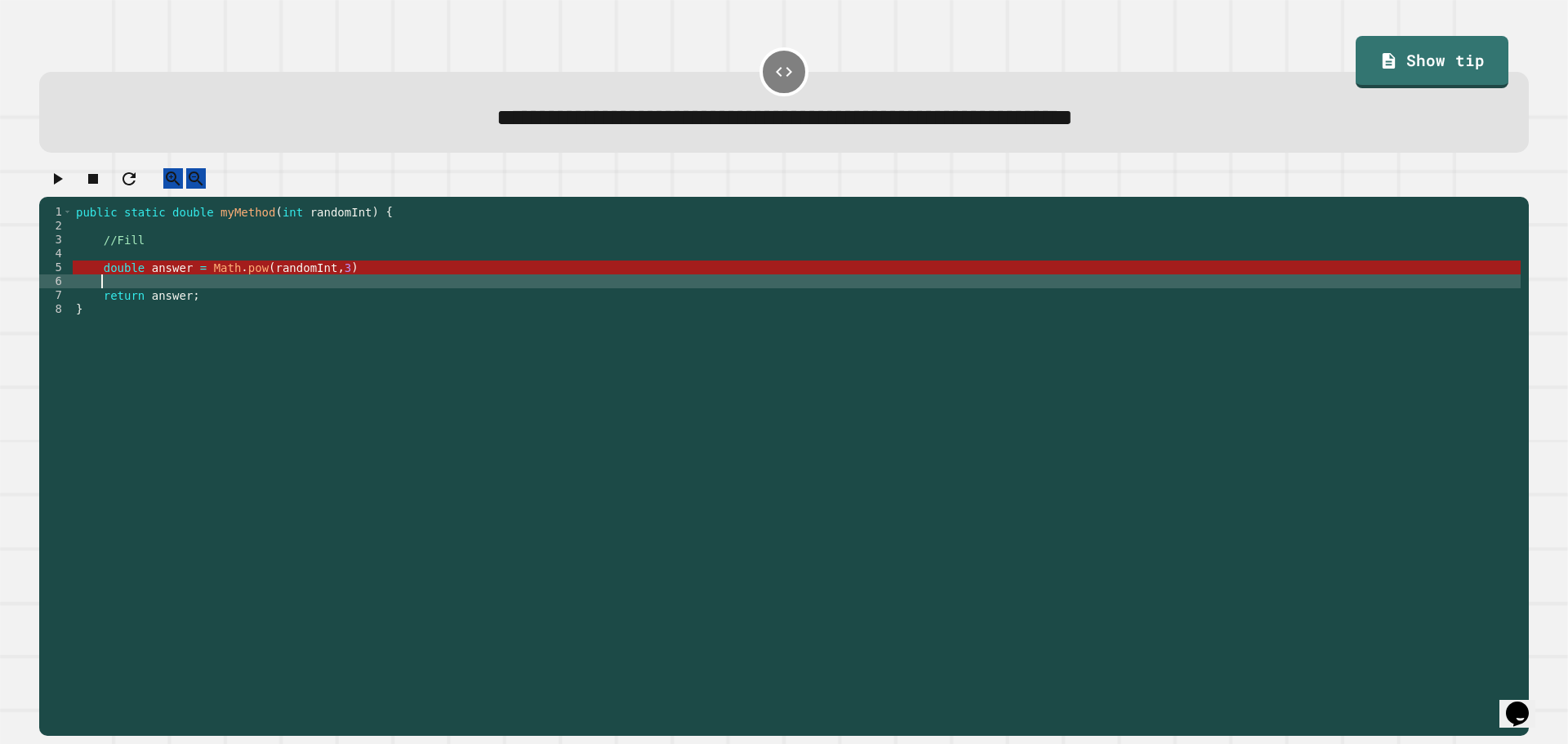
click at [386, 281] on div "public static double myMethod ( int randomInt ) { //Fill double answer = Math .…" at bounding box center [797, 454] width 1448 height 500
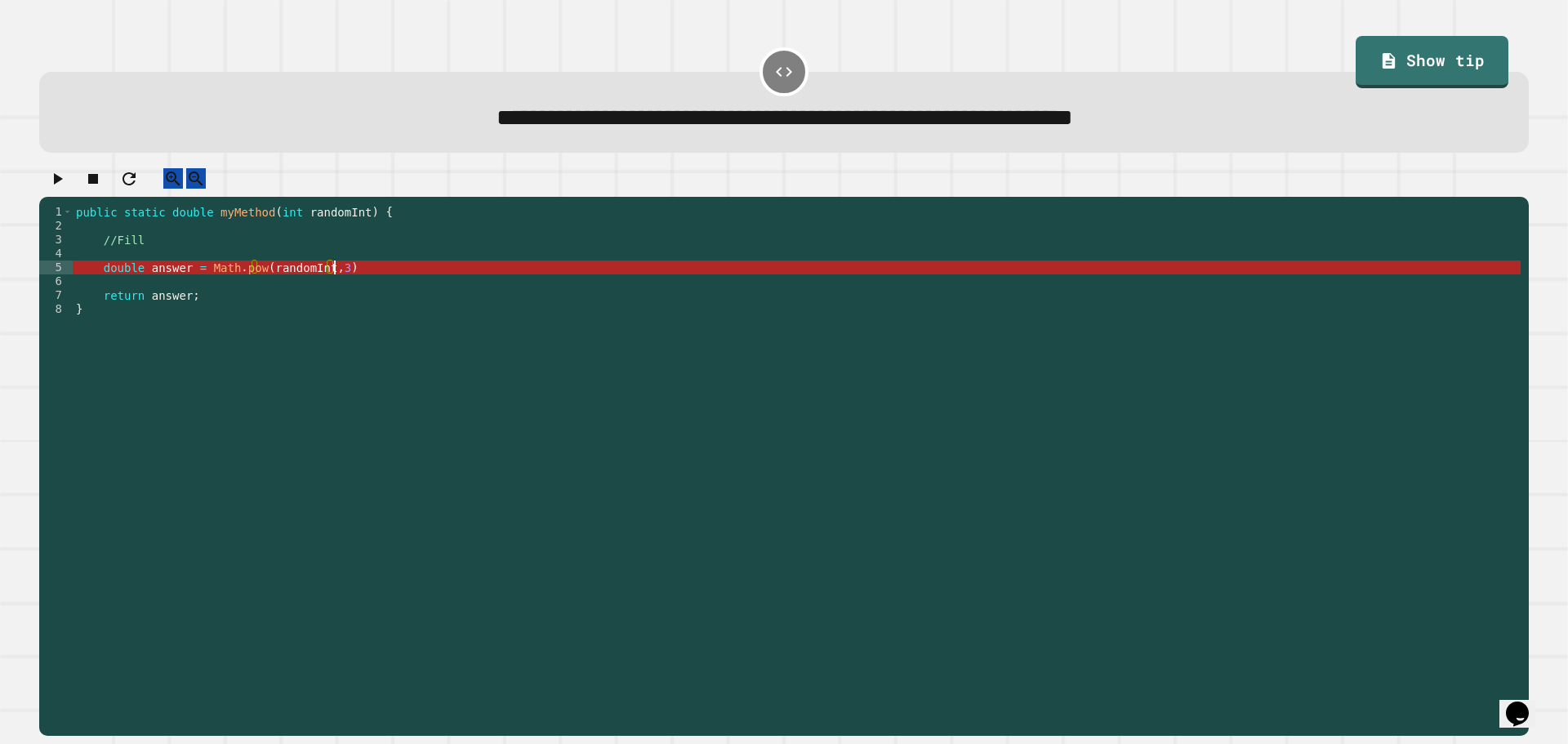
scroll to position [0, 18]
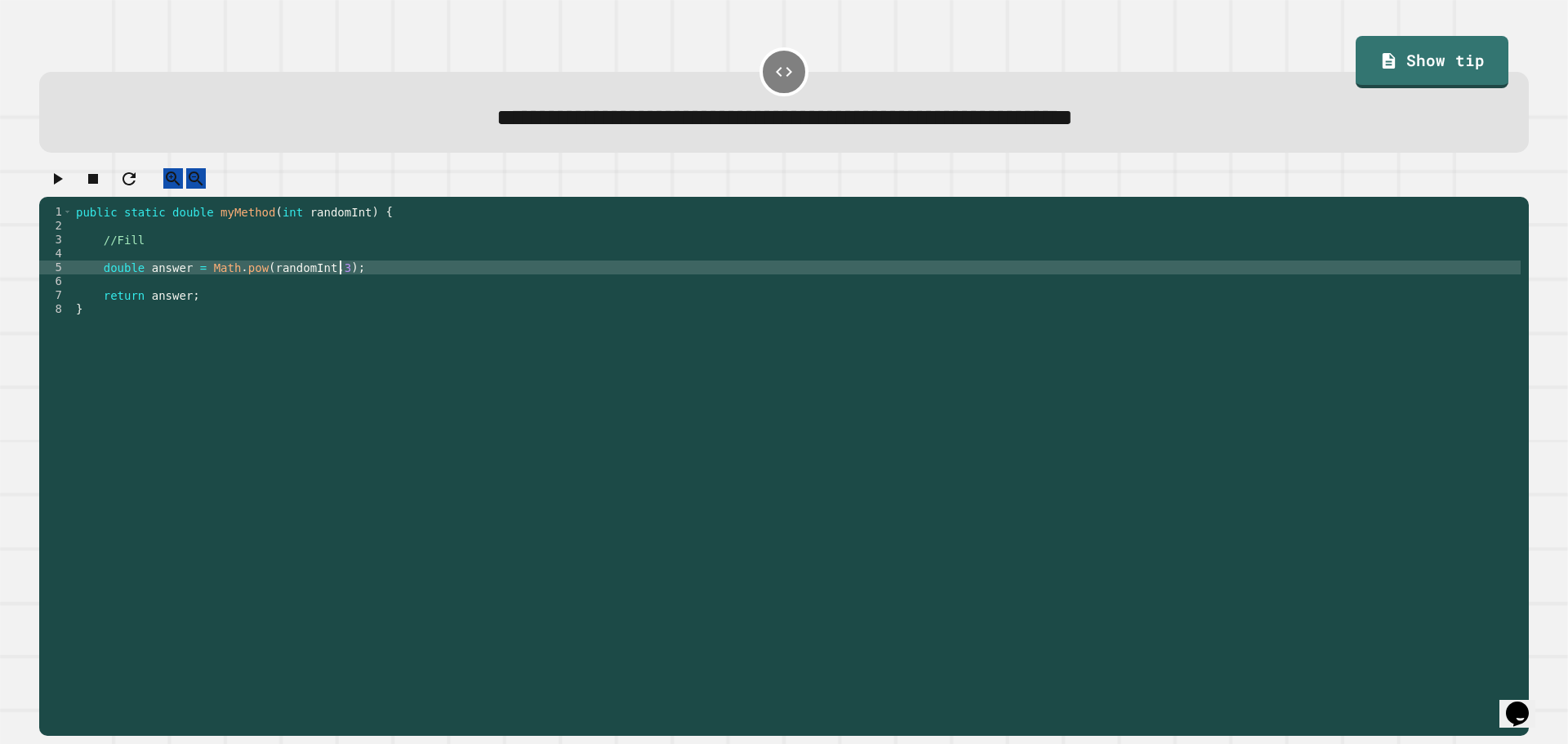
type textarea "**********"
drag, startPoint x: 58, startPoint y: 201, endPoint x: 63, endPoint y: 194, distance: 8.6
click at [63, 189] on button "button" at bounding box center [57, 178] width 19 height 20
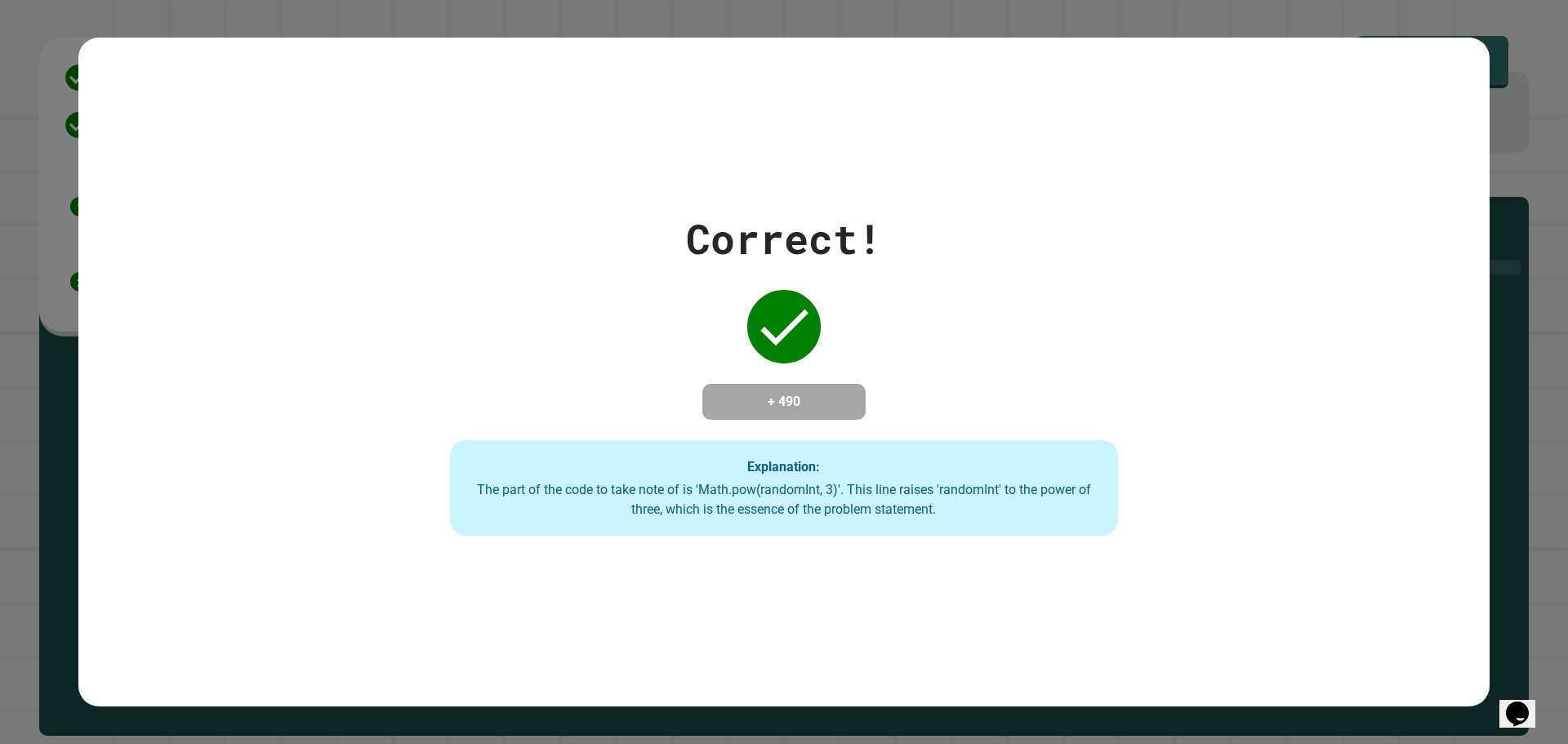
click at [721, 212] on div "Correct!" at bounding box center [784, 238] width 196 height 61
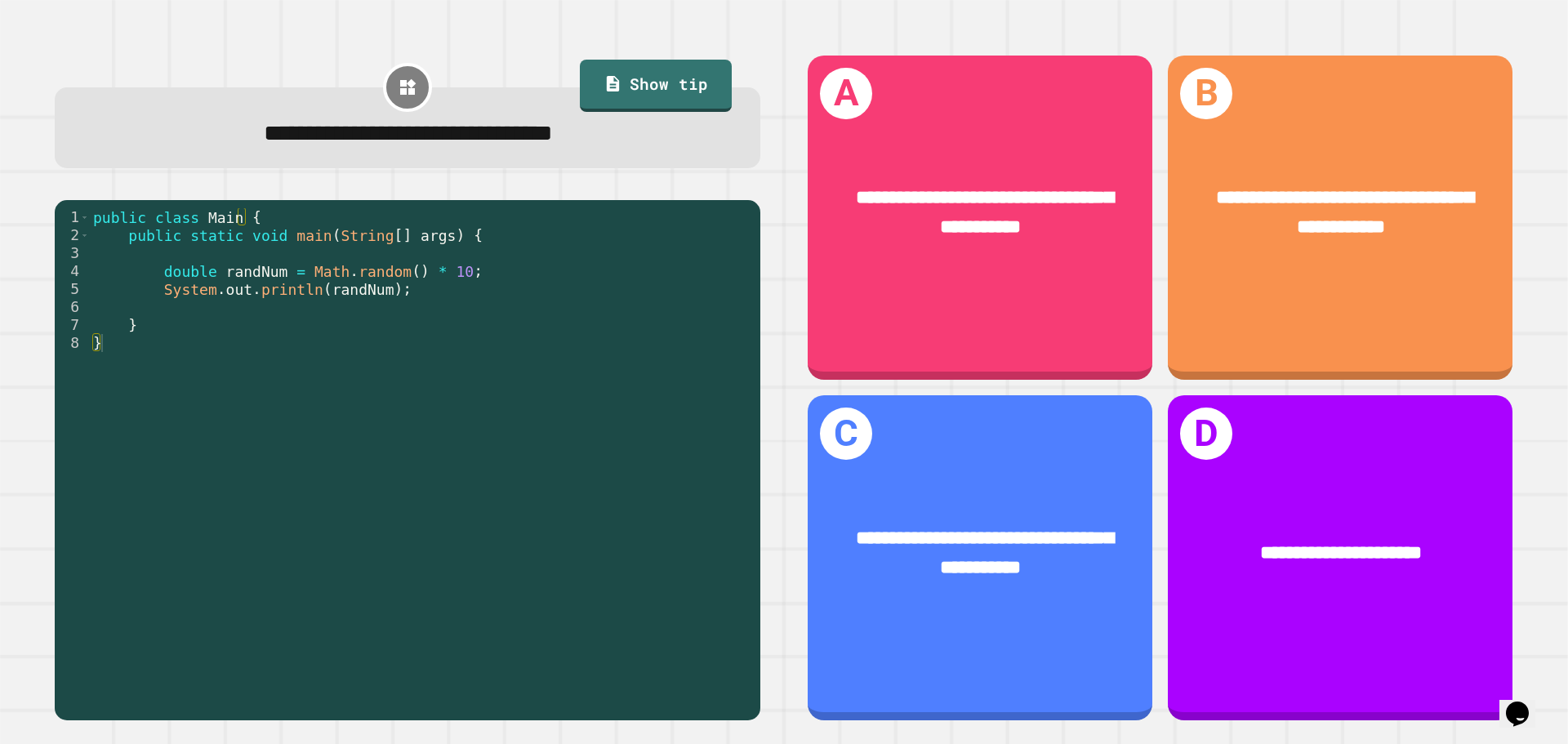
drag, startPoint x: 458, startPoint y: 163, endPoint x: 938, endPoint y: 31, distance: 497.8
click at [938, 31] on div "**********" at bounding box center [1161, 387] width 753 height 713
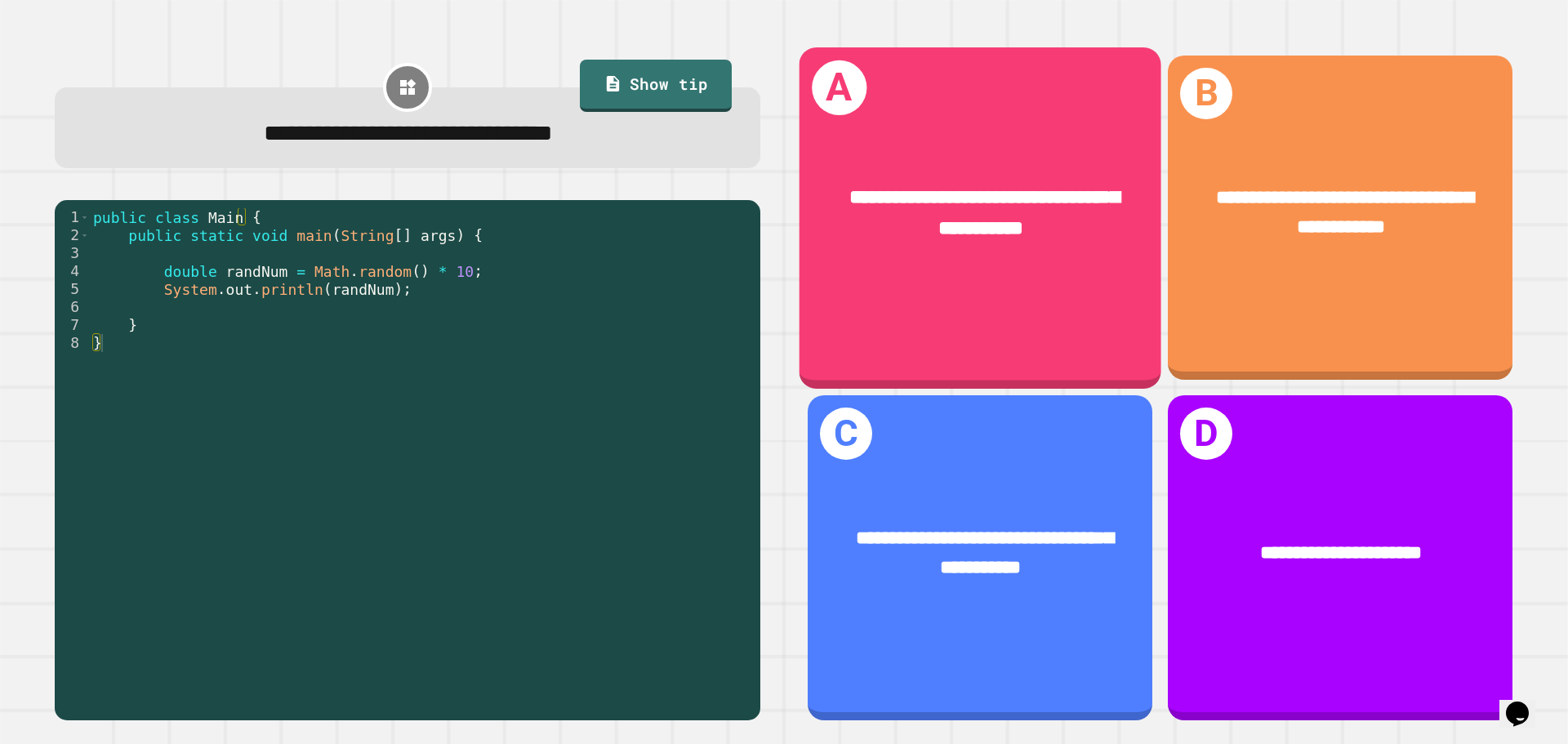
click at [922, 86] on div "**********" at bounding box center [979, 218] width 362 height 341
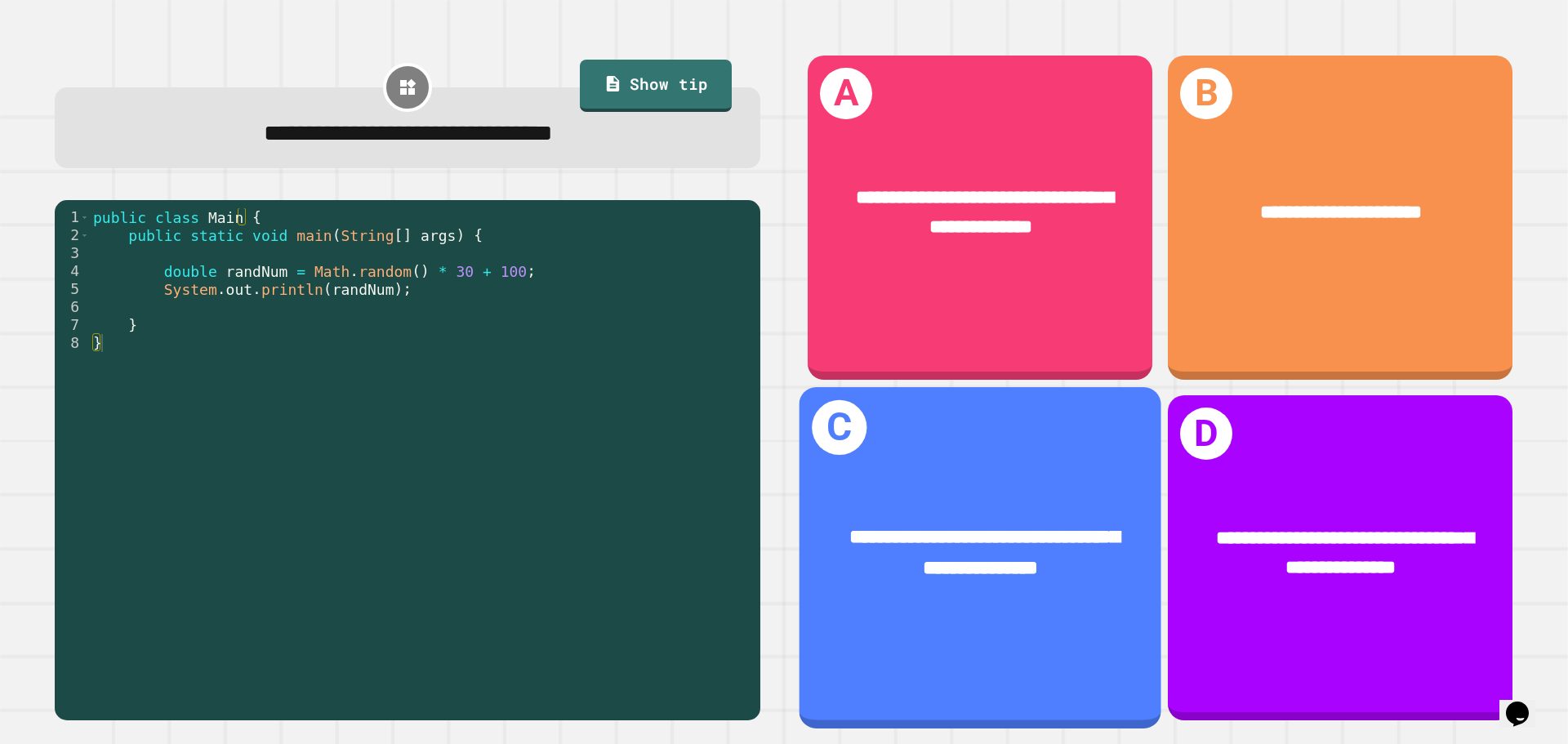
click at [1068, 492] on div "**********" at bounding box center [979, 554] width 362 height 140
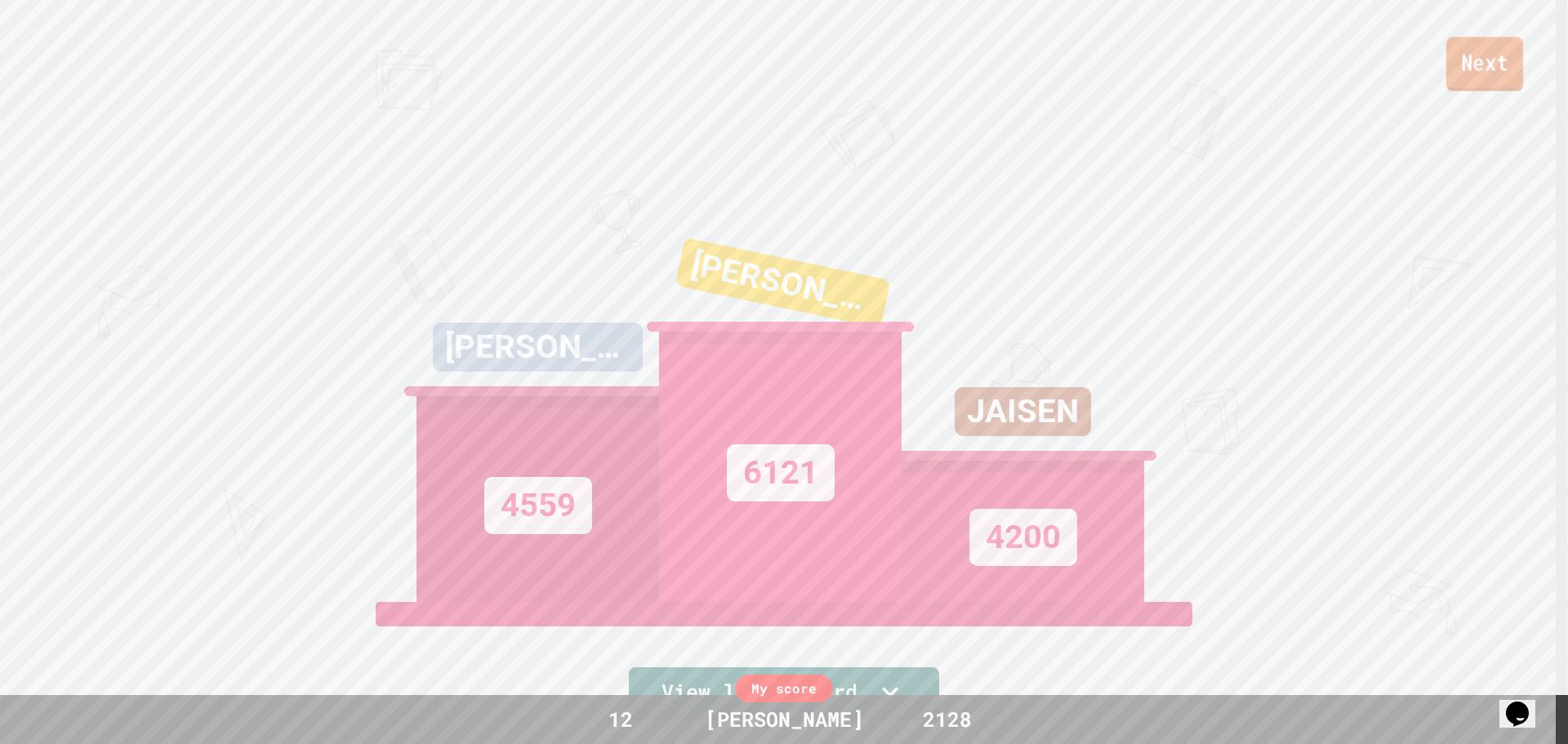
click at [1507, 73] on link "Next" at bounding box center [1485, 63] width 77 height 54
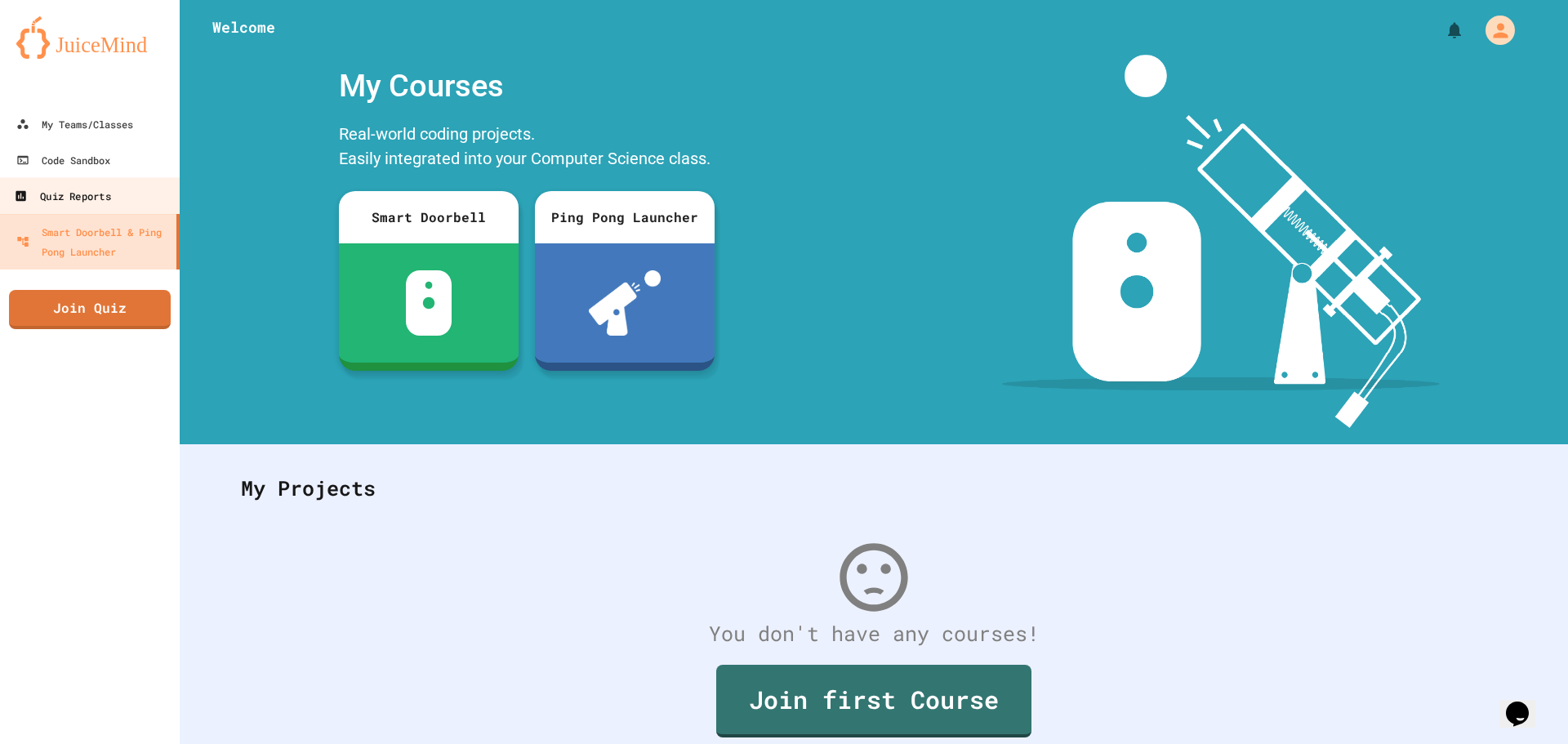
click at [110, 192] on div "Quiz Reports" at bounding box center [62, 196] width 96 height 20
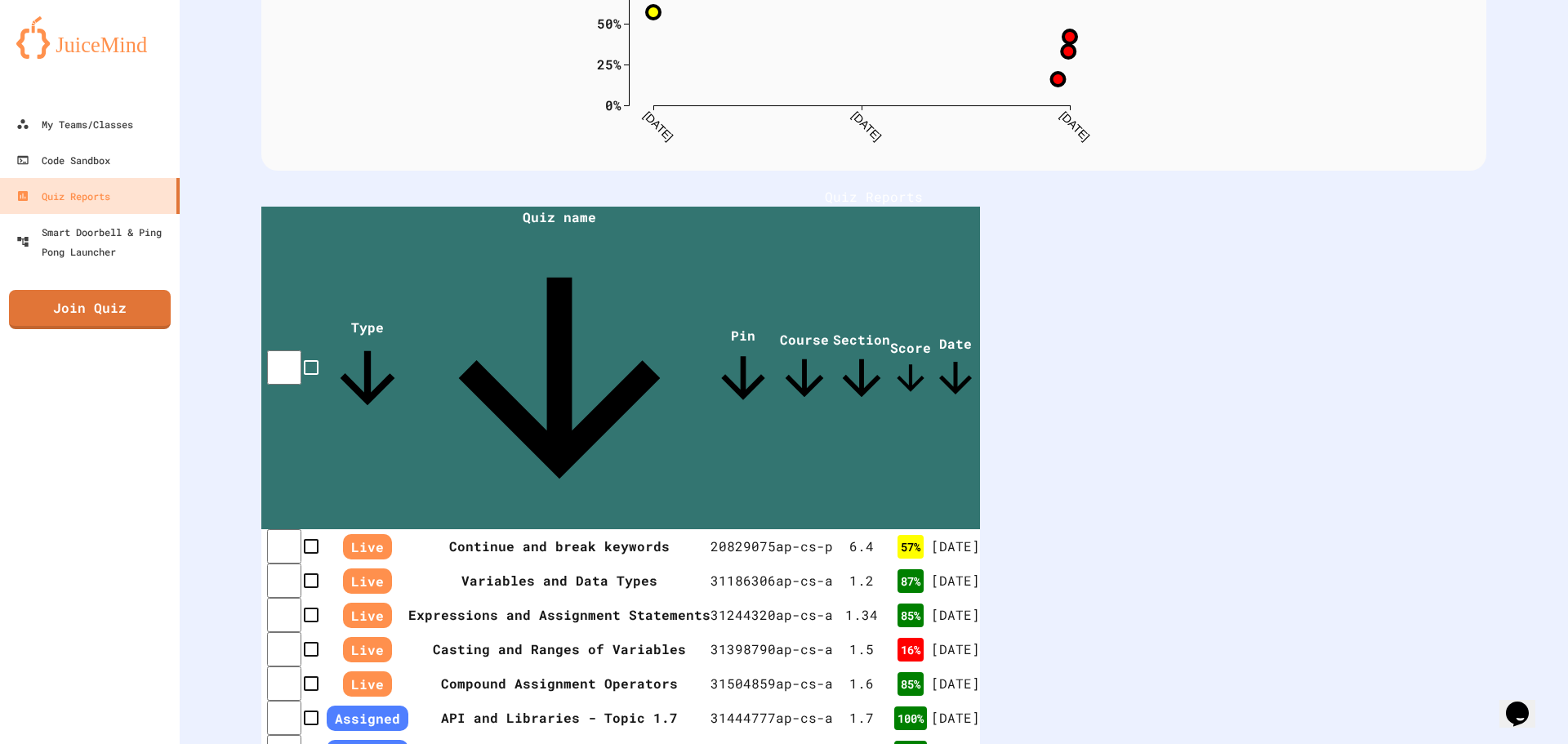
scroll to position [326, 0]
